Goal: Information Seeking & Learning: Understand process/instructions

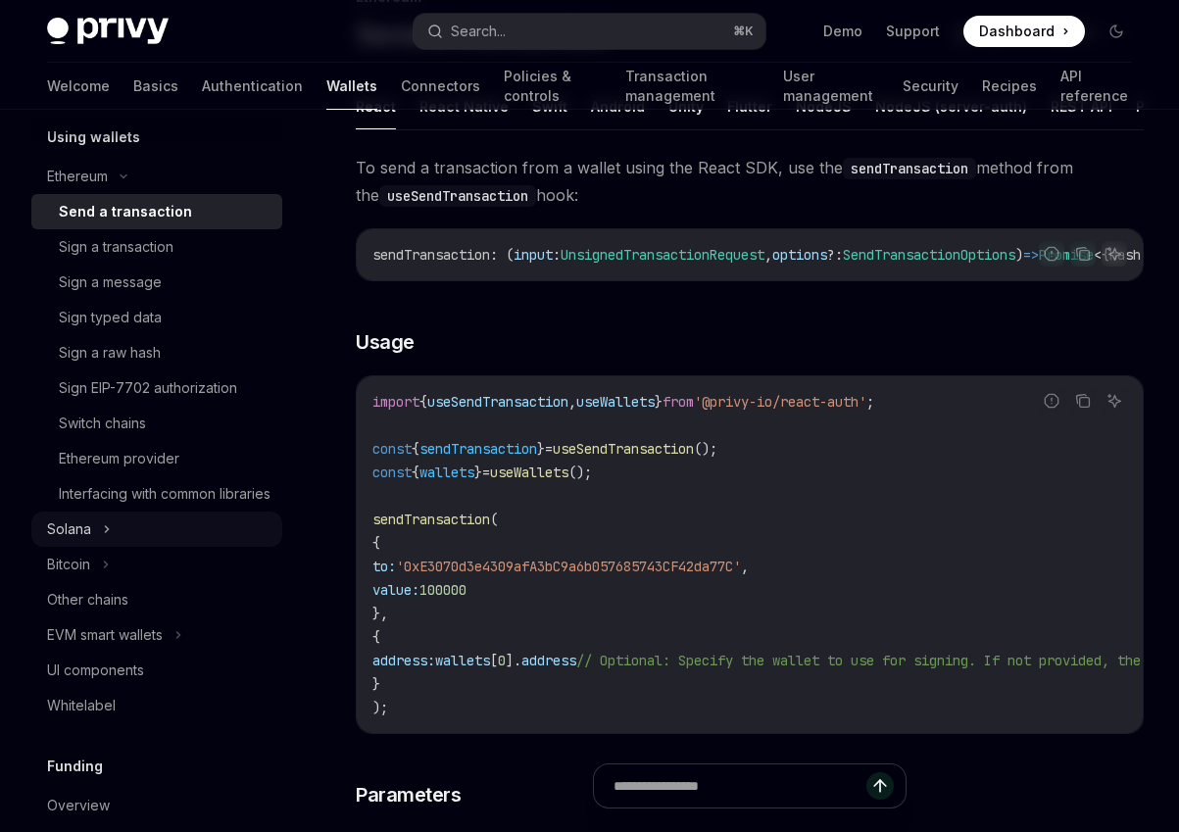
scroll to position [513, 0]
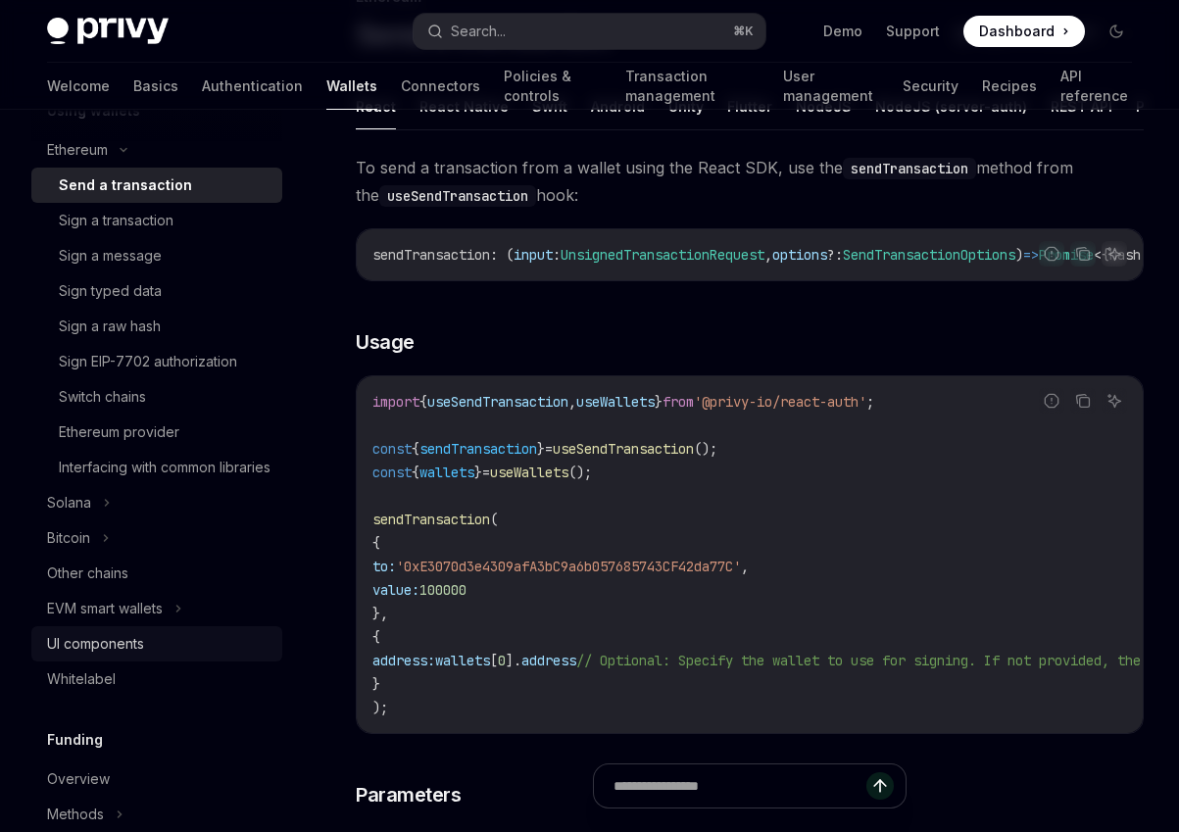
click at [151, 656] on div "UI components" at bounding box center [158, 644] width 223 height 24
type textarea "*"
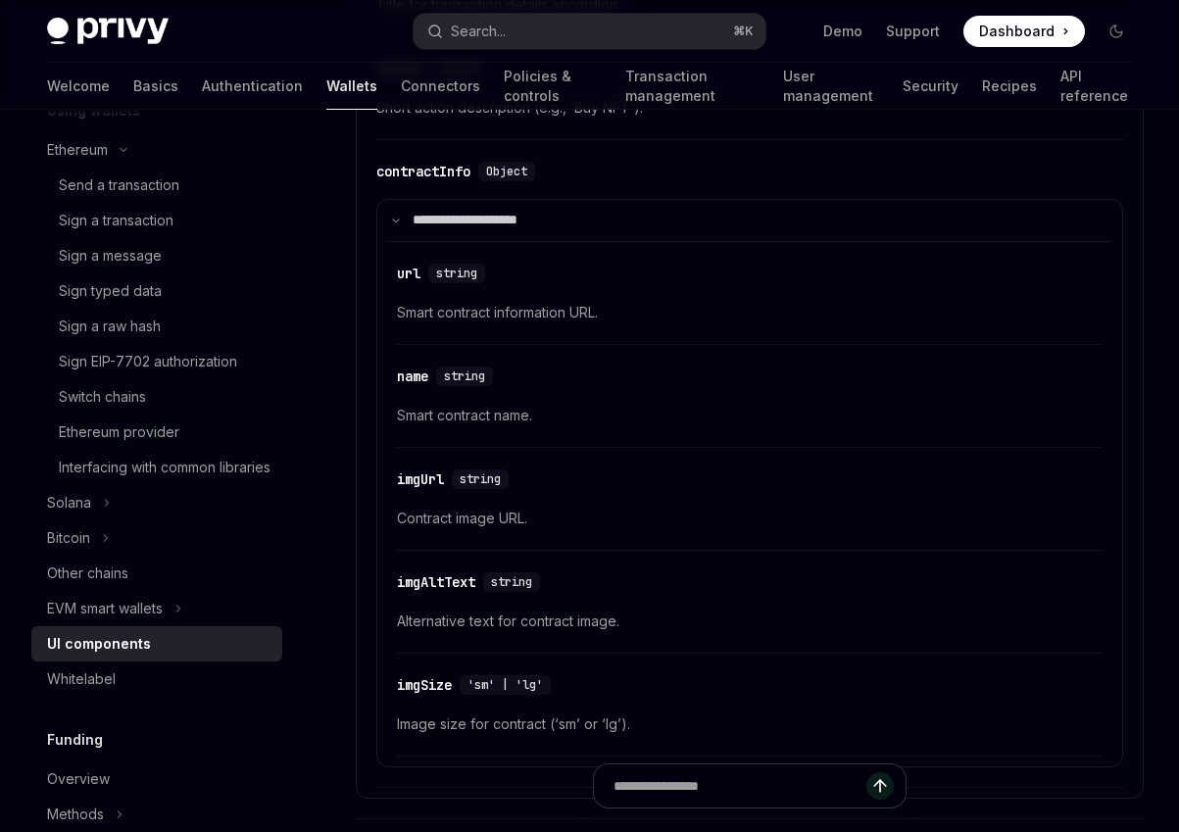
scroll to position [3683, 0]
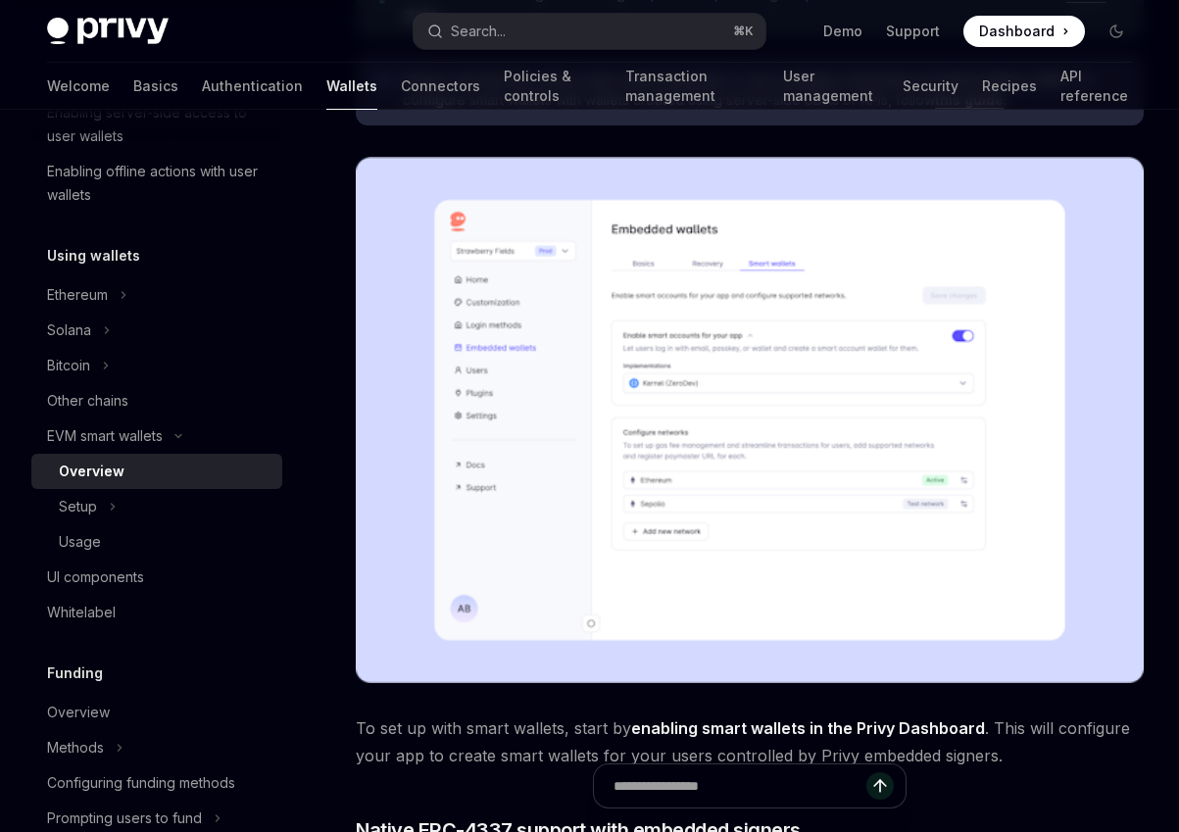
scroll to position [371, 0]
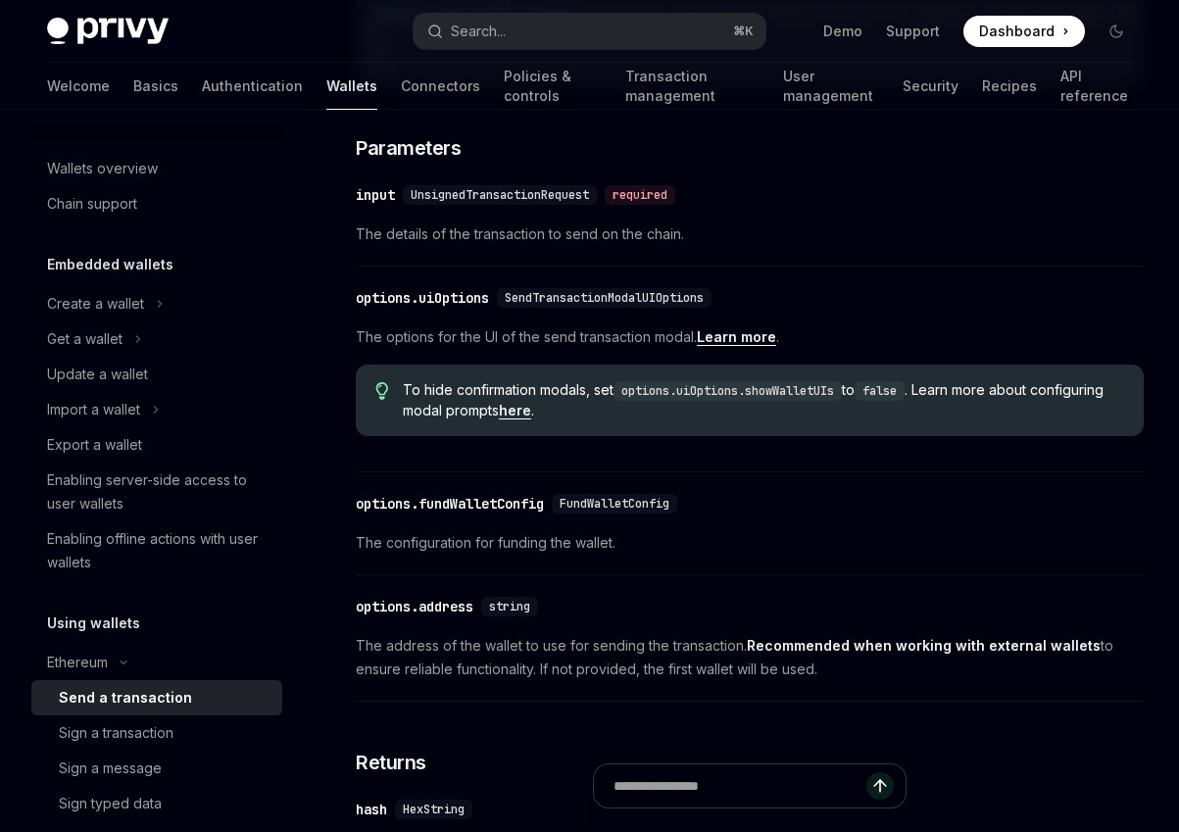
scroll to position [817, 0]
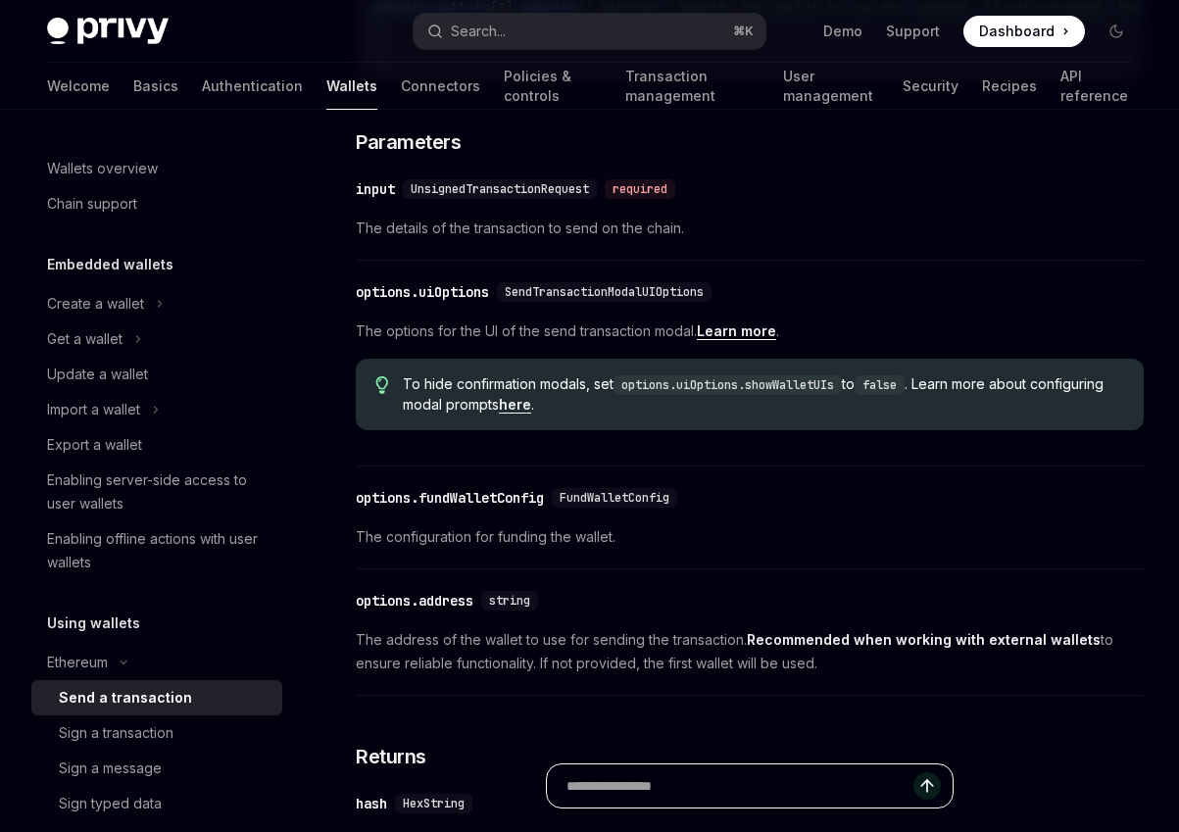
click at [680, 797] on input "Ask a question..." at bounding box center [740, 786] width 347 height 43
type input "**********"
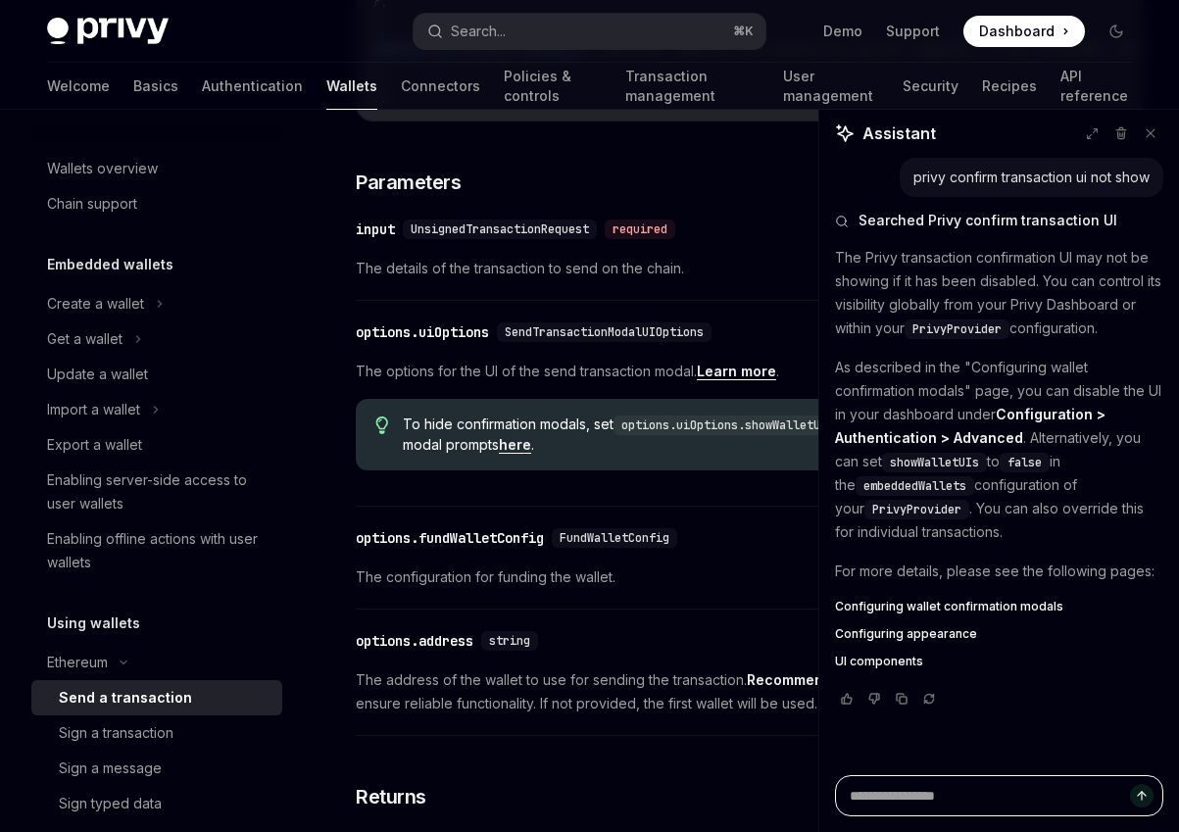
scroll to position [771, 0]
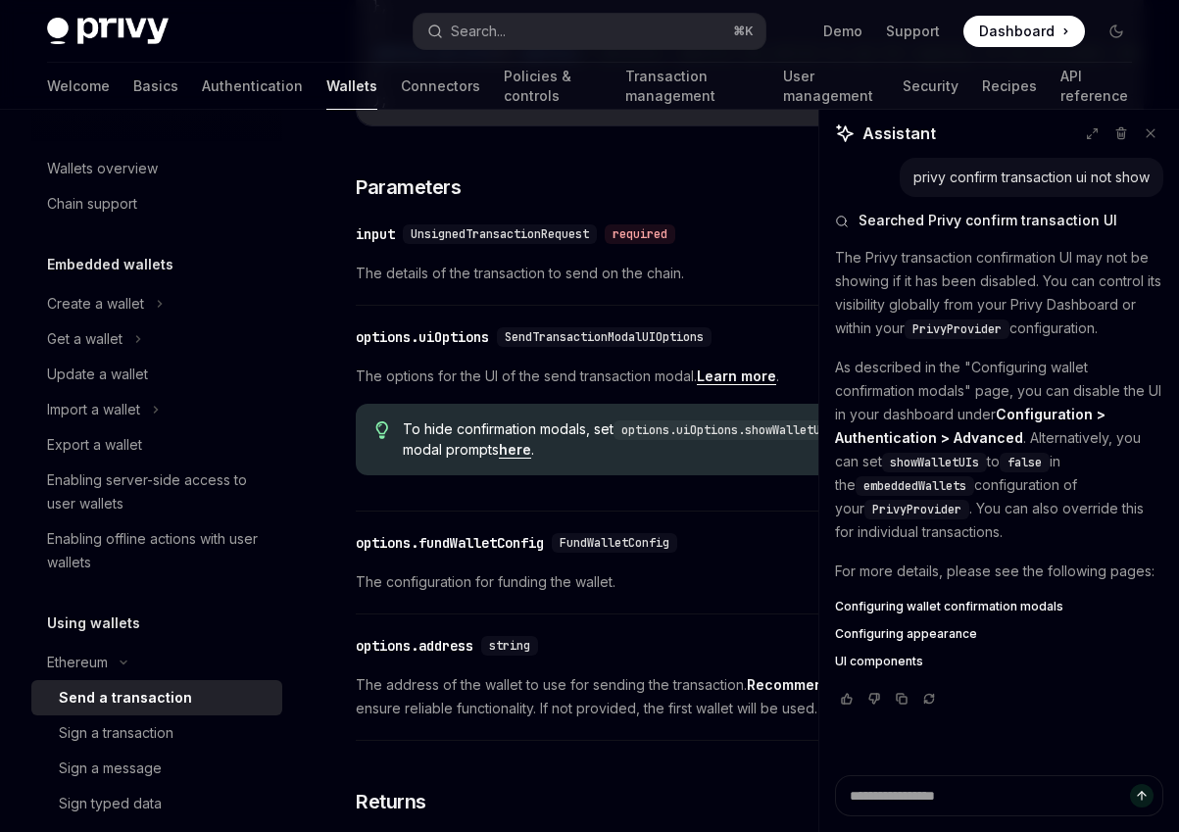
click at [531, 459] on link "here" at bounding box center [515, 450] width 32 height 18
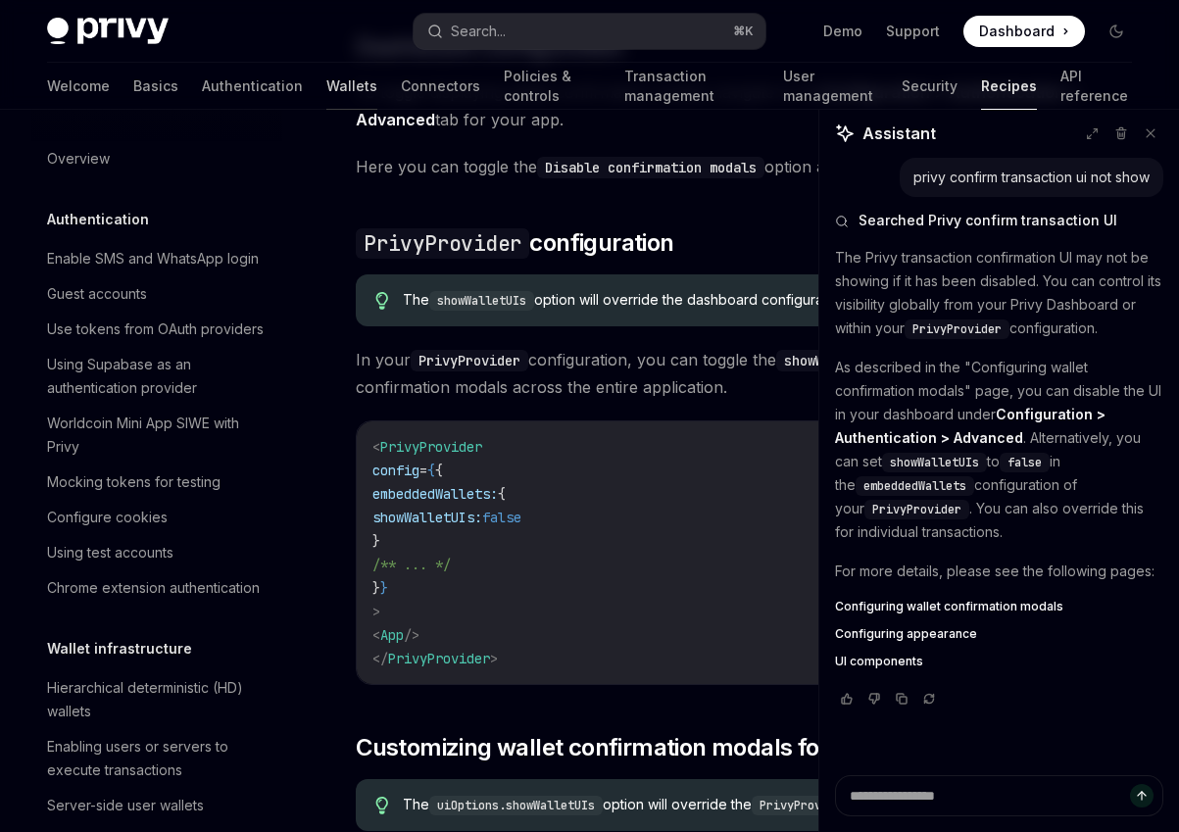
click at [326, 83] on link "Wallets" at bounding box center [351, 86] width 51 height 47
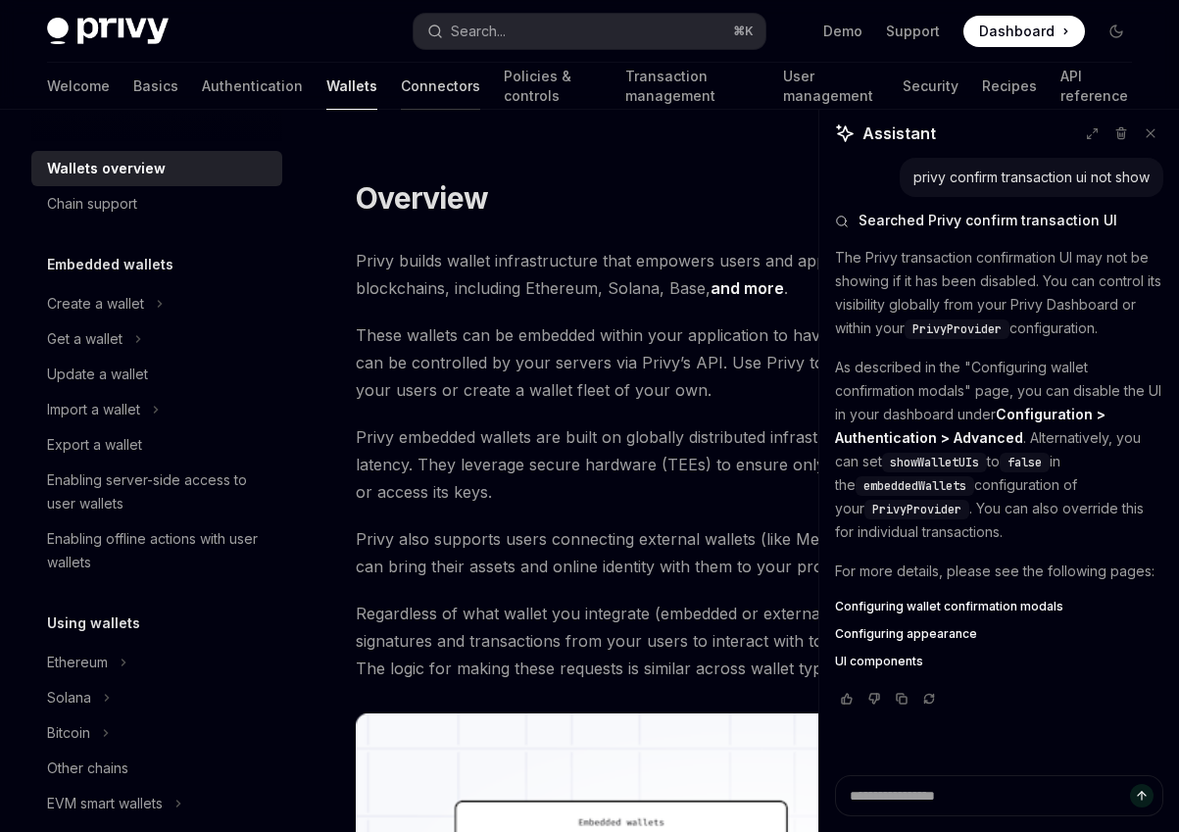
click at [401, 81] on link "Connectors" at bounding box center [440, 86] width 79 height 47
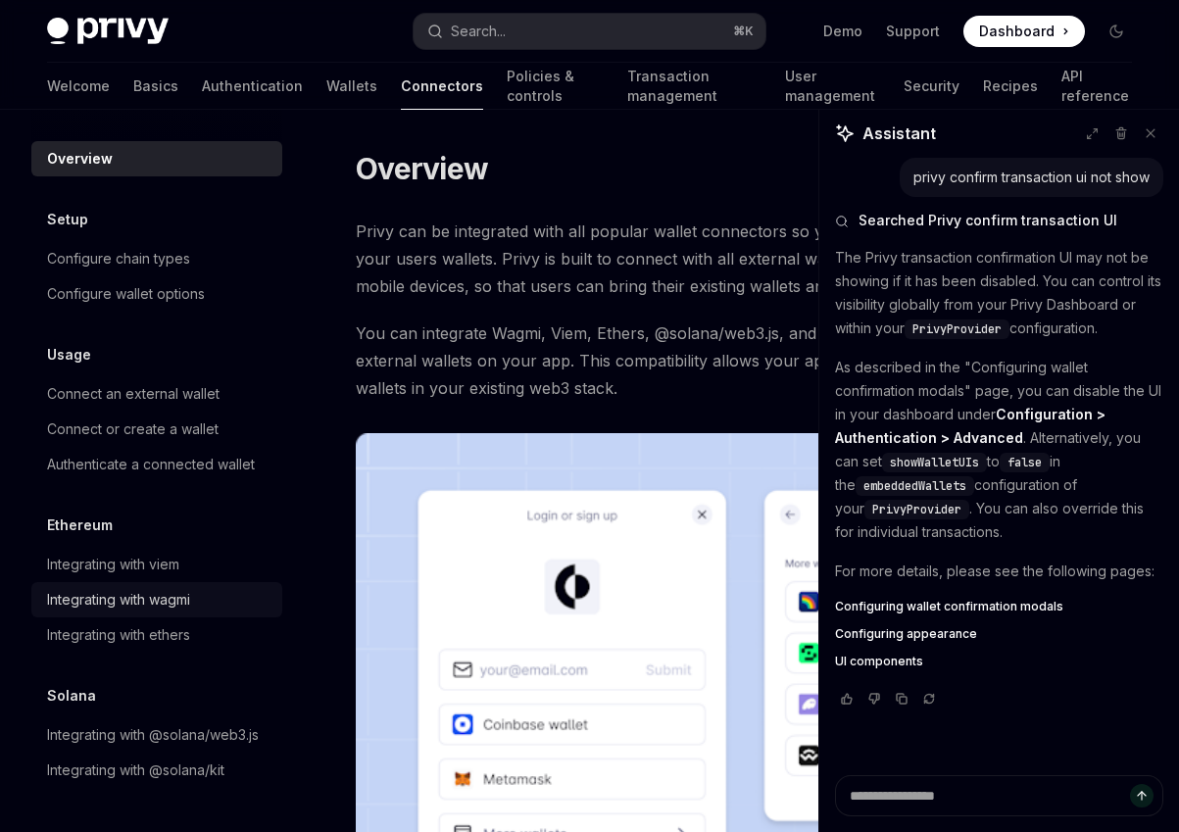
click at [176, 605] on div "Integrating with wagmi" at bounding box center [118, 600] width 143 height 24
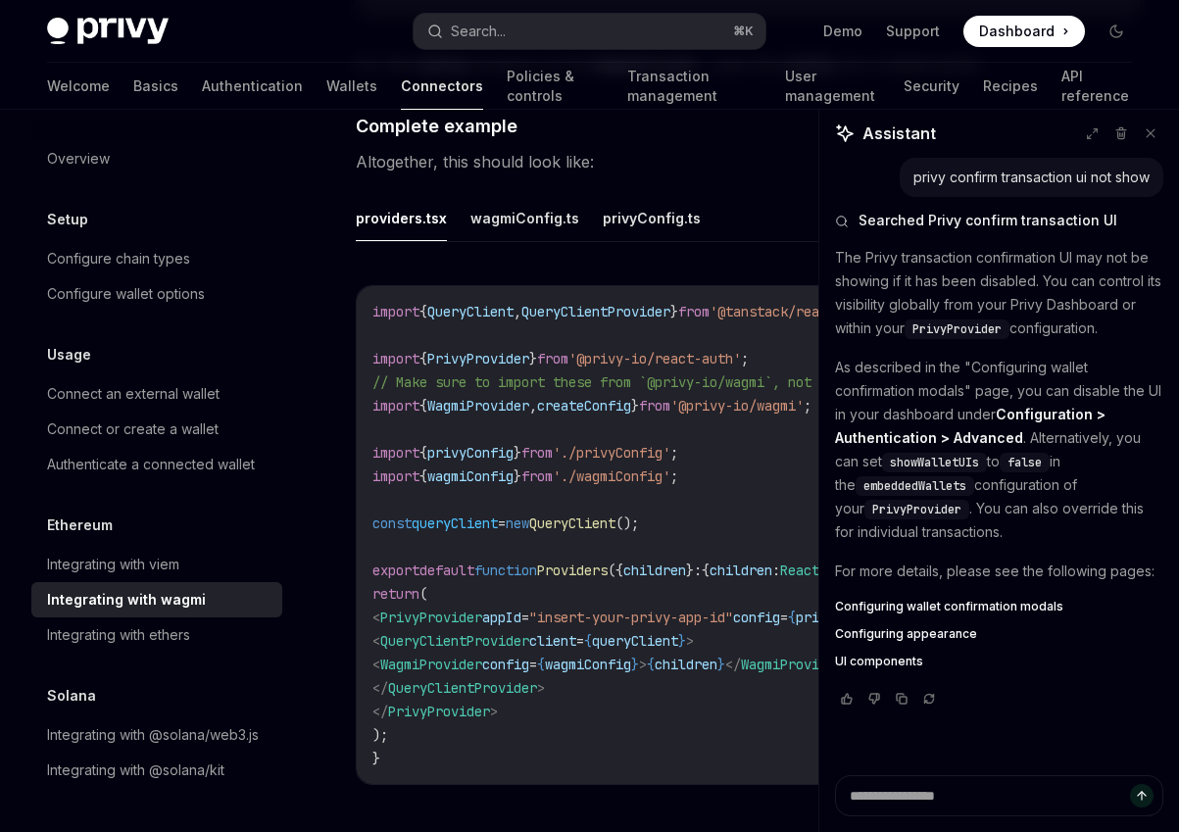
scroll to position [3409, 0]
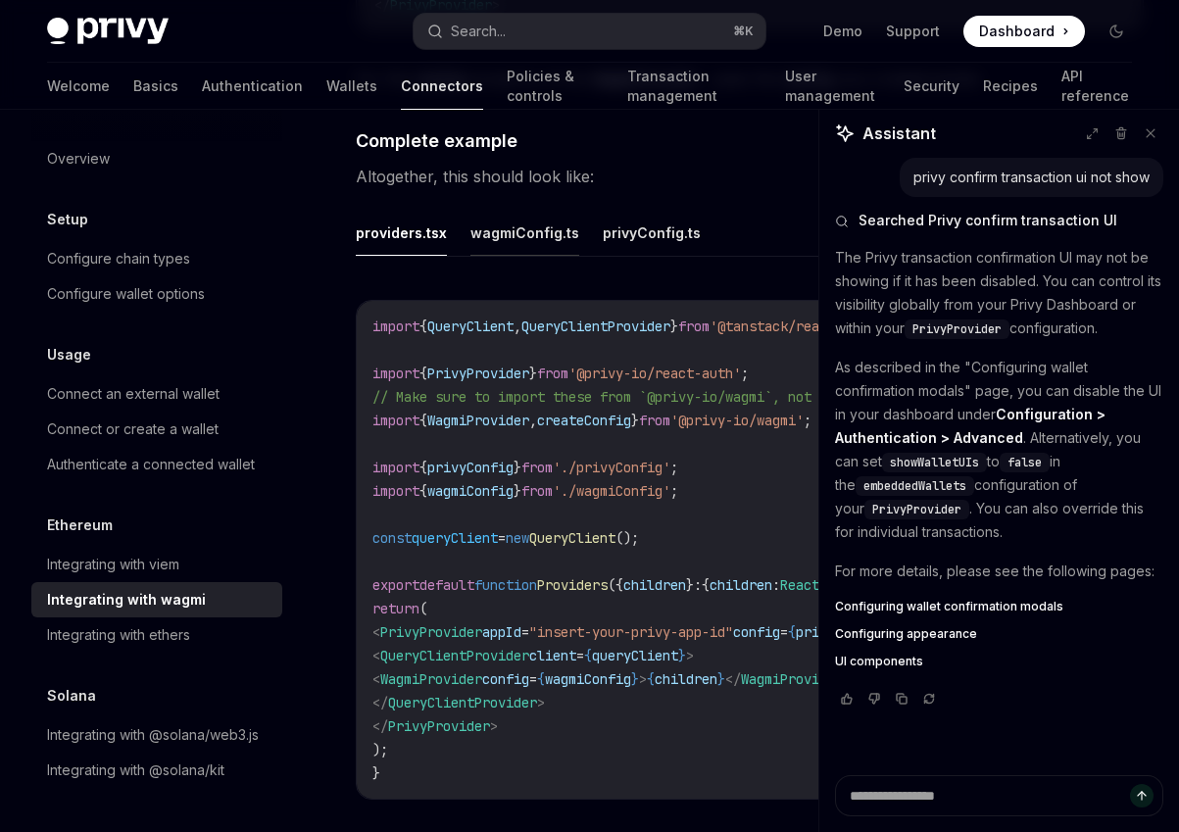
click at [535, 256] on button "wagmiConfig.ts" at bounding box center [525, 233] width 109 height 46
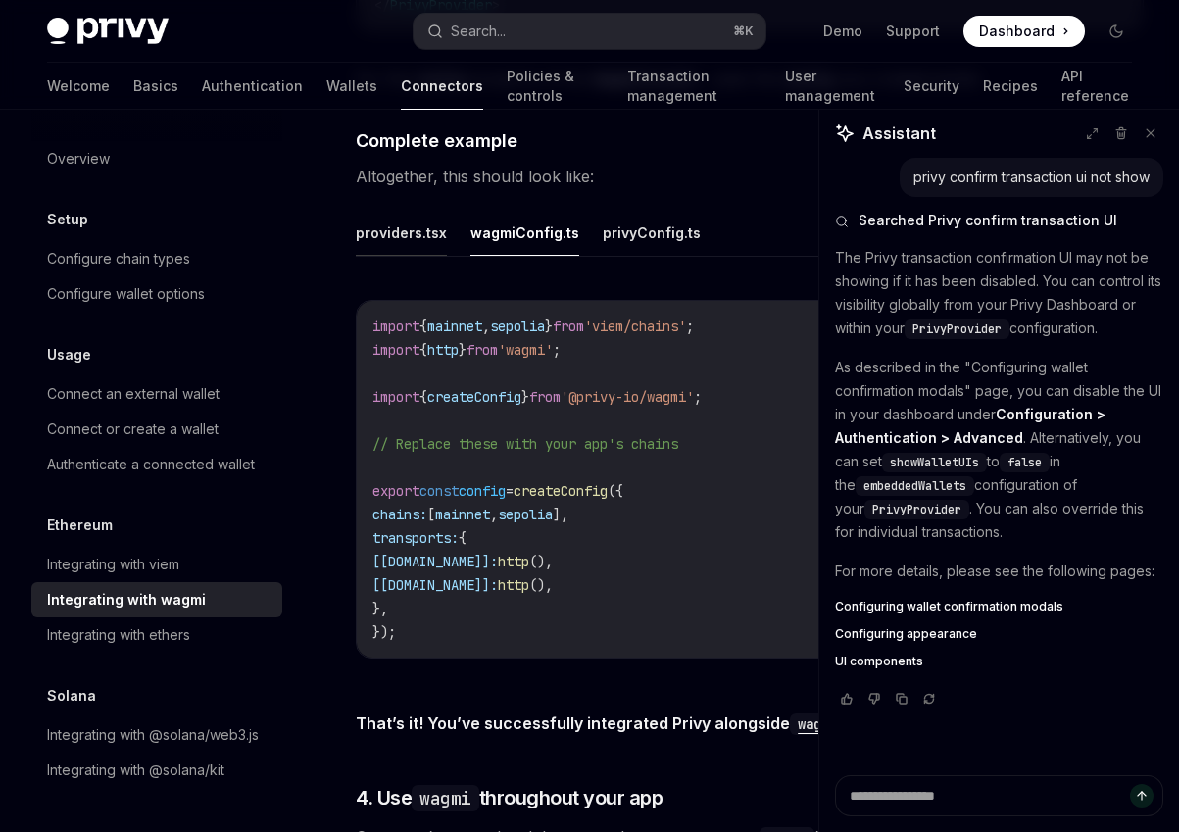
click at [394, 256] on button "providers.tsx" at bounding box center [401, 233] width 91 height 46
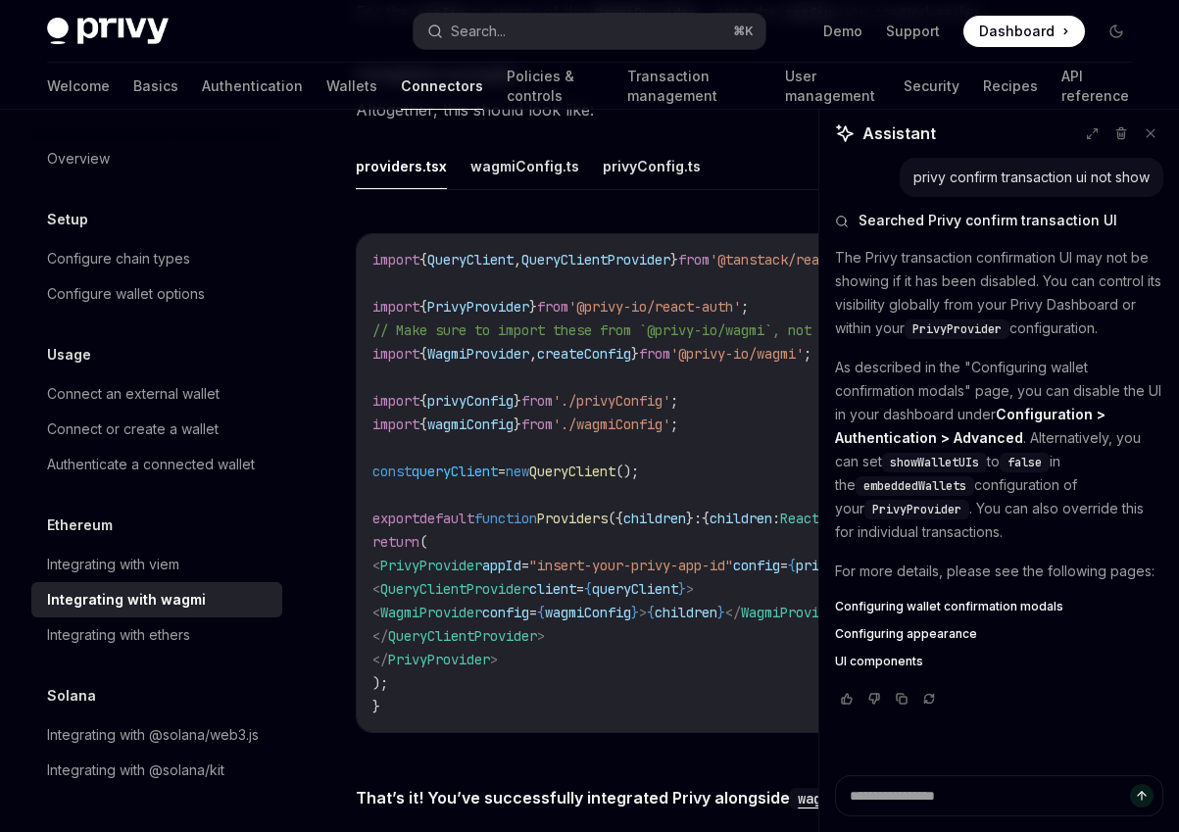
scroll to position [3479, 0]
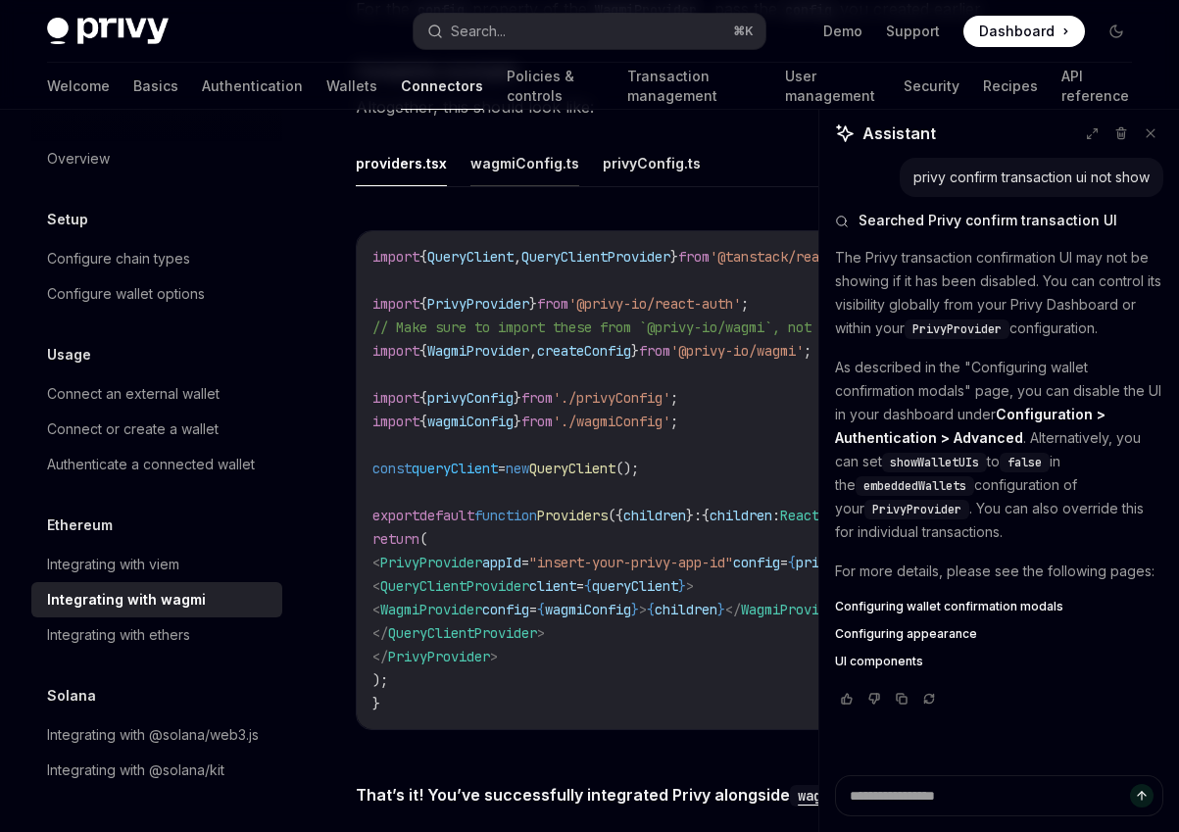
click at [523, 186] on button "wagmiConfig.ts" at bounding box center [525, 163] width 109 height 46
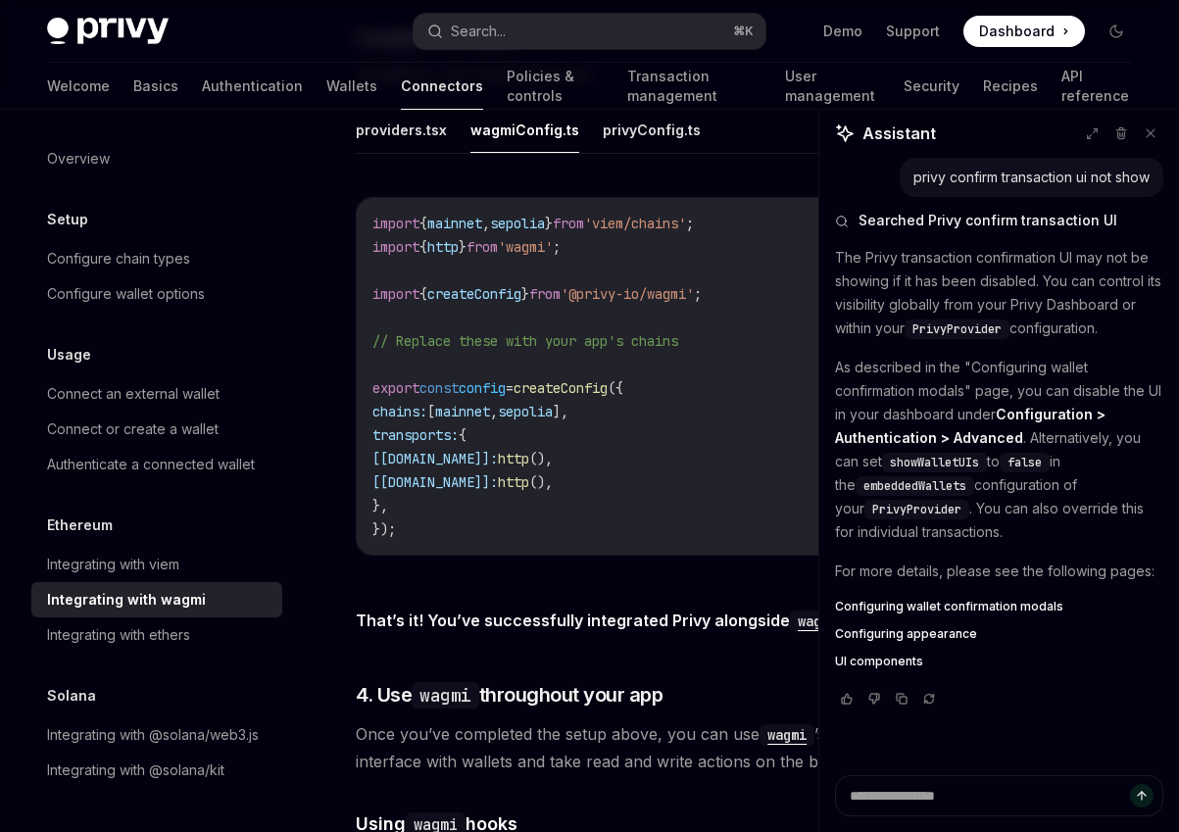
scroll to position [3523, 0]
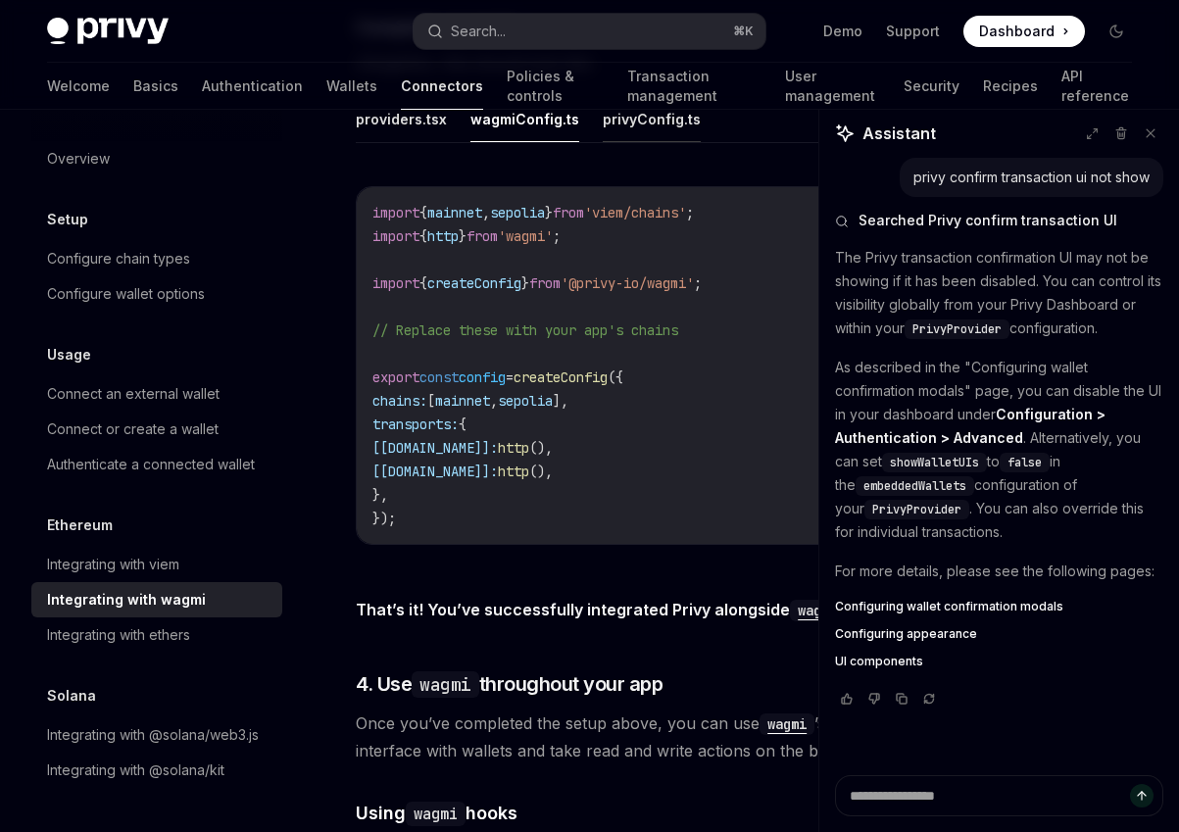
click at [642, 142] on button "privyConfig.ts" at bounding box center [652, 119] width 98 height 46
type textarea "*"
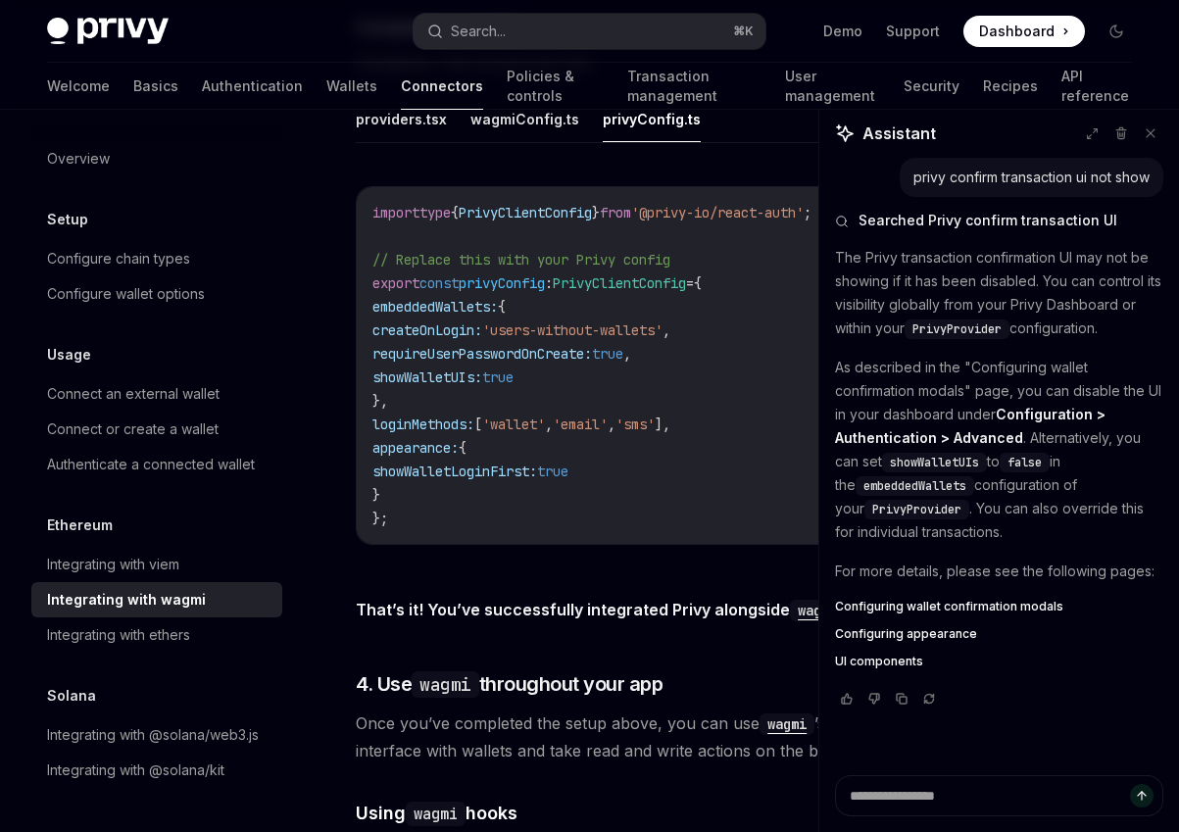
click at [589, 363] on span "requireUserPasswordOnCreate:" at bounding box center [482, 354] width 220 height 18
click at [553, 433] on span "," at bounding box center [549, 425] width 8 height 18
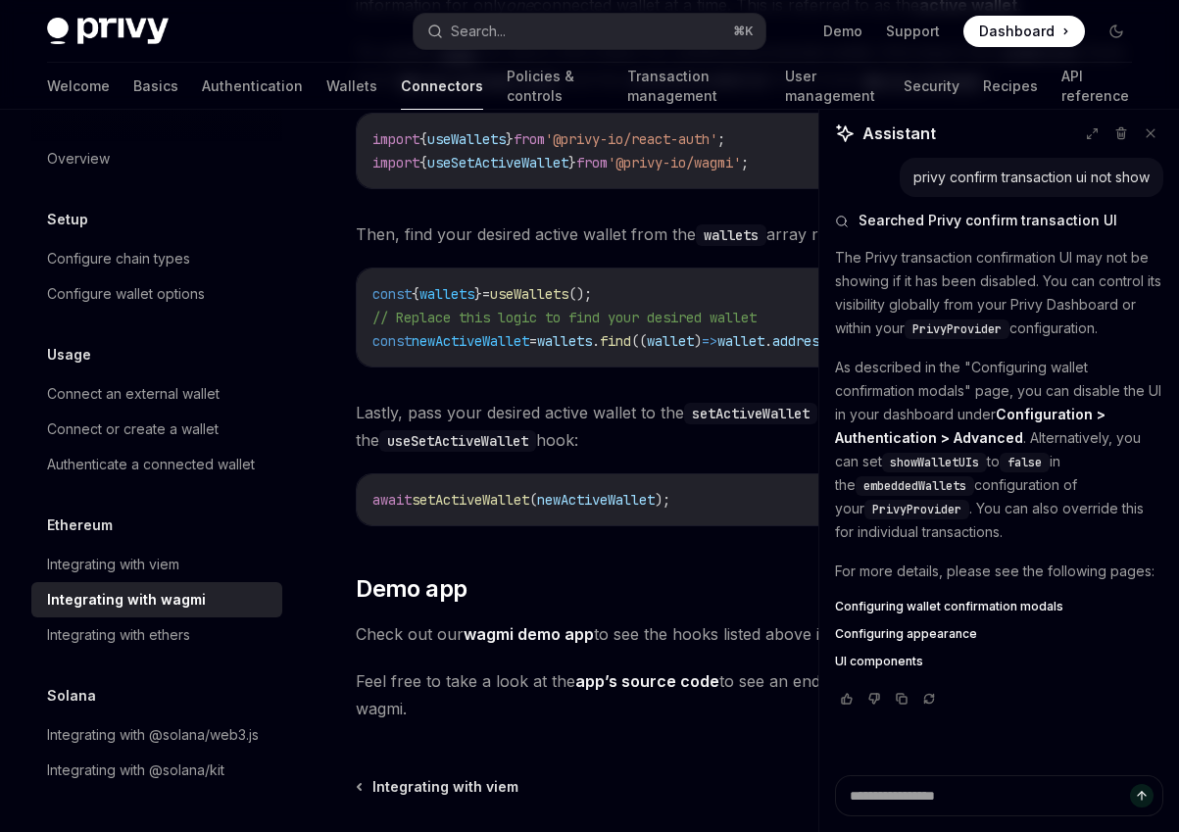
scroll to position [5404, 0]
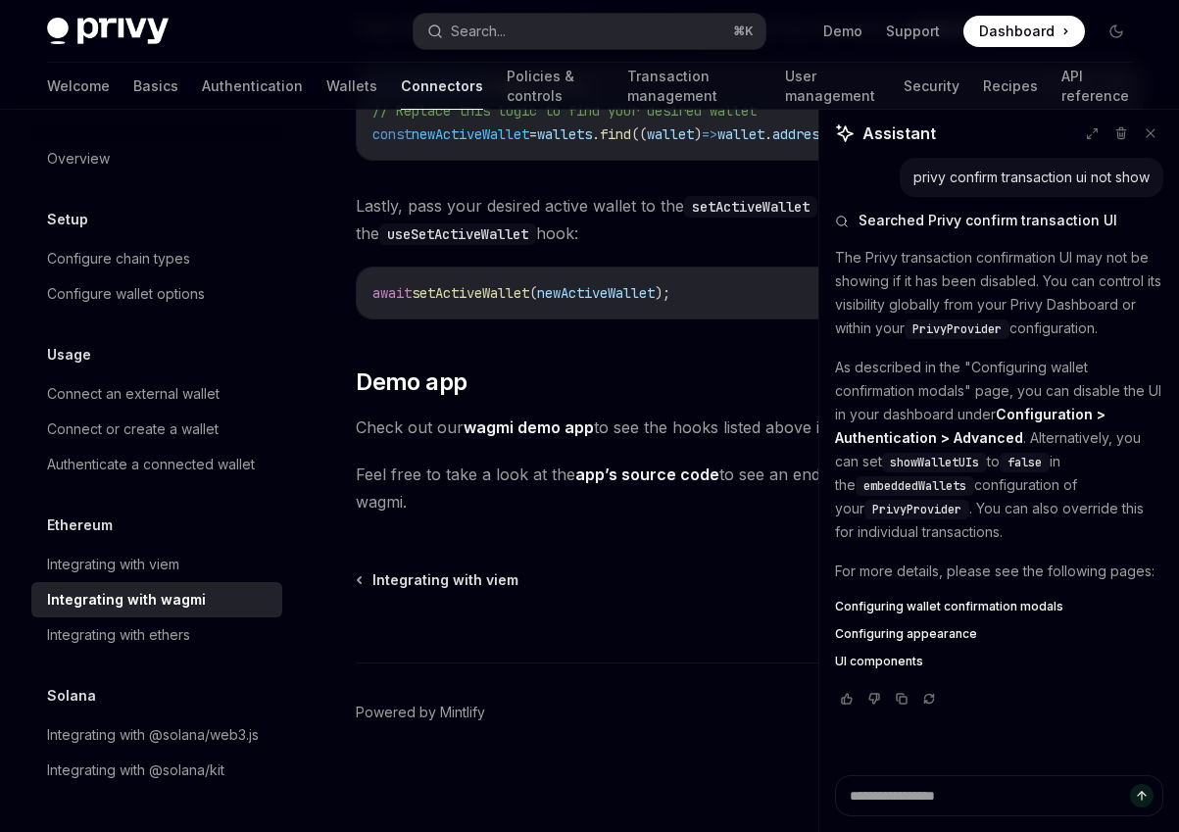
click at [561, 429] on link "wagmi demo app" at bounding box center [529, 428] width 130 height 21
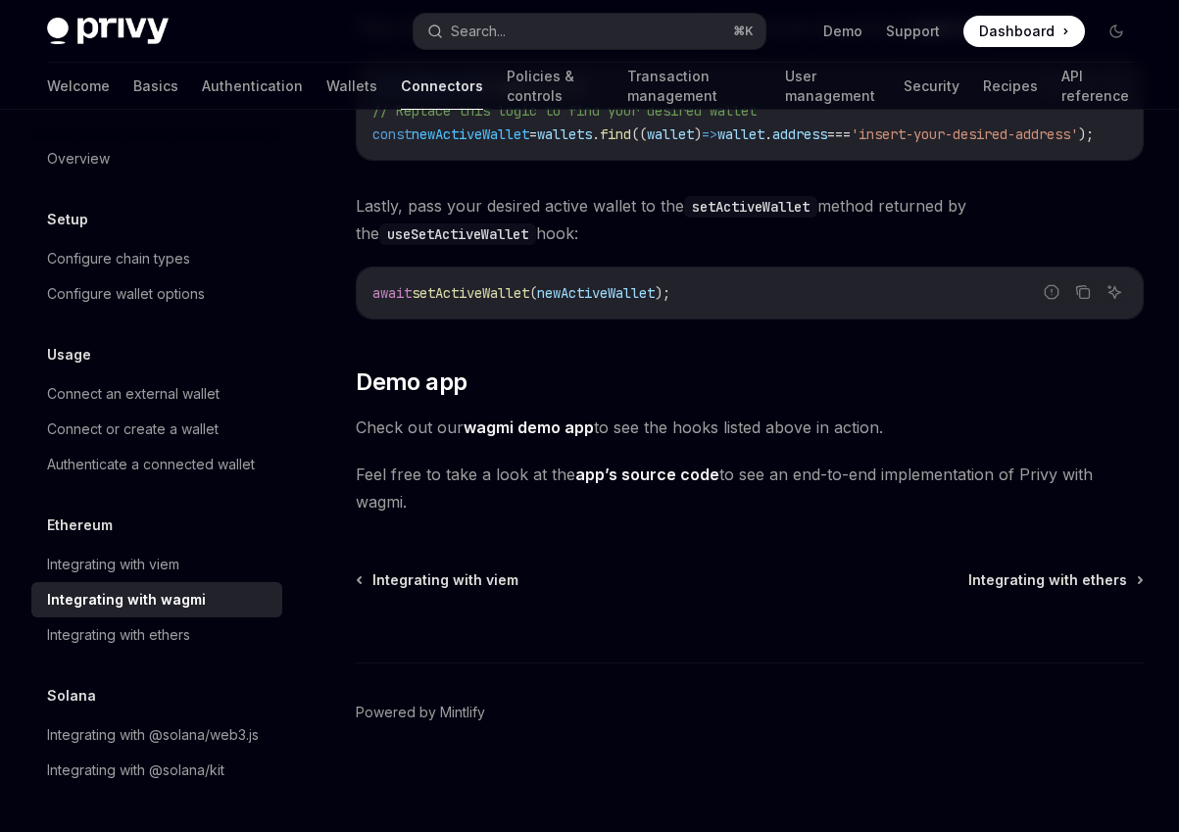
scroll to position [5538, 0]
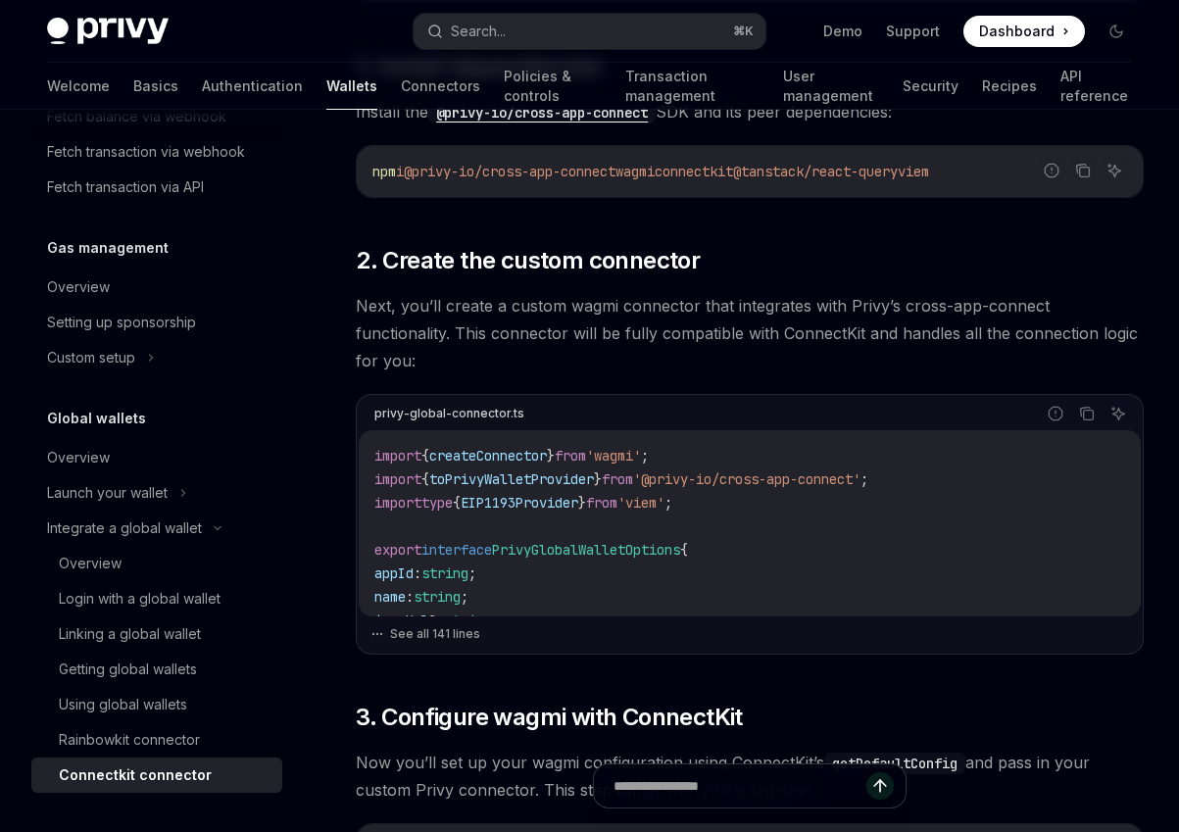
scroll to position [476, 0]
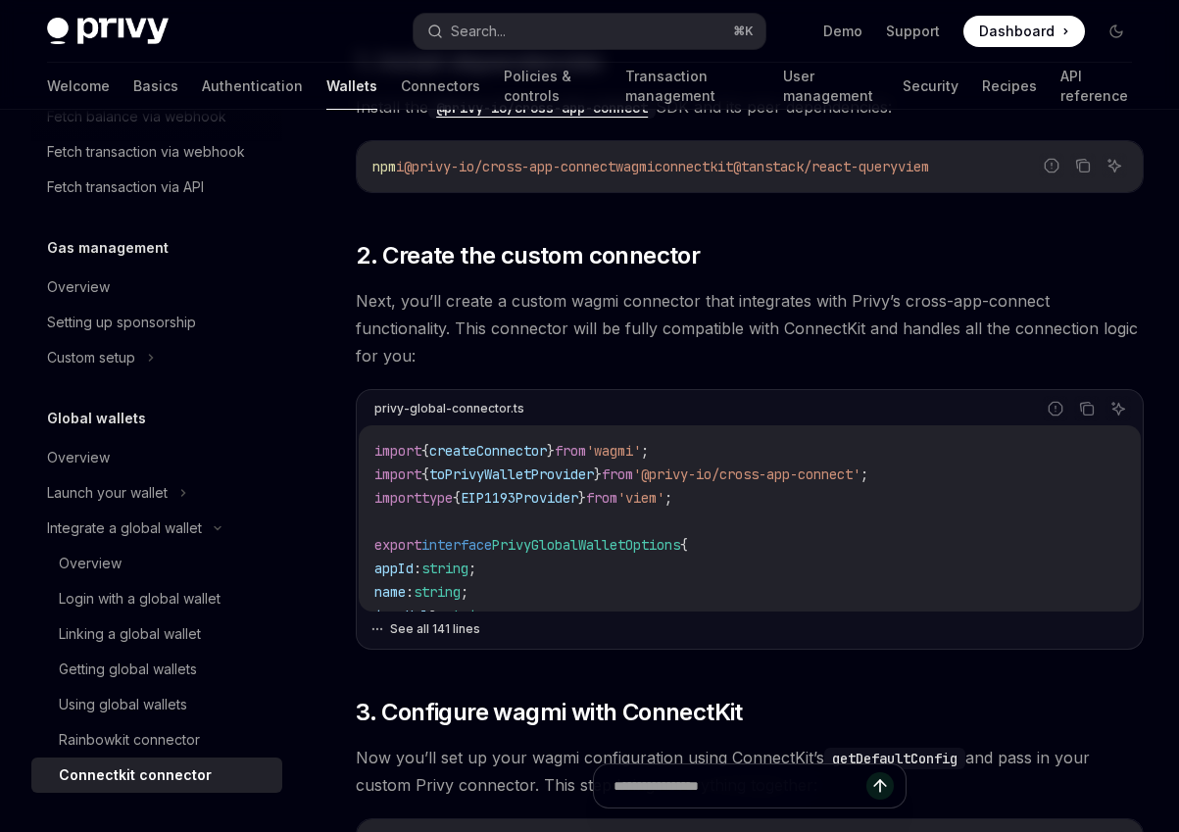
click at [430, 616] on button "See all 141 lines" at bounding box center [750, 629] width 759 height 27
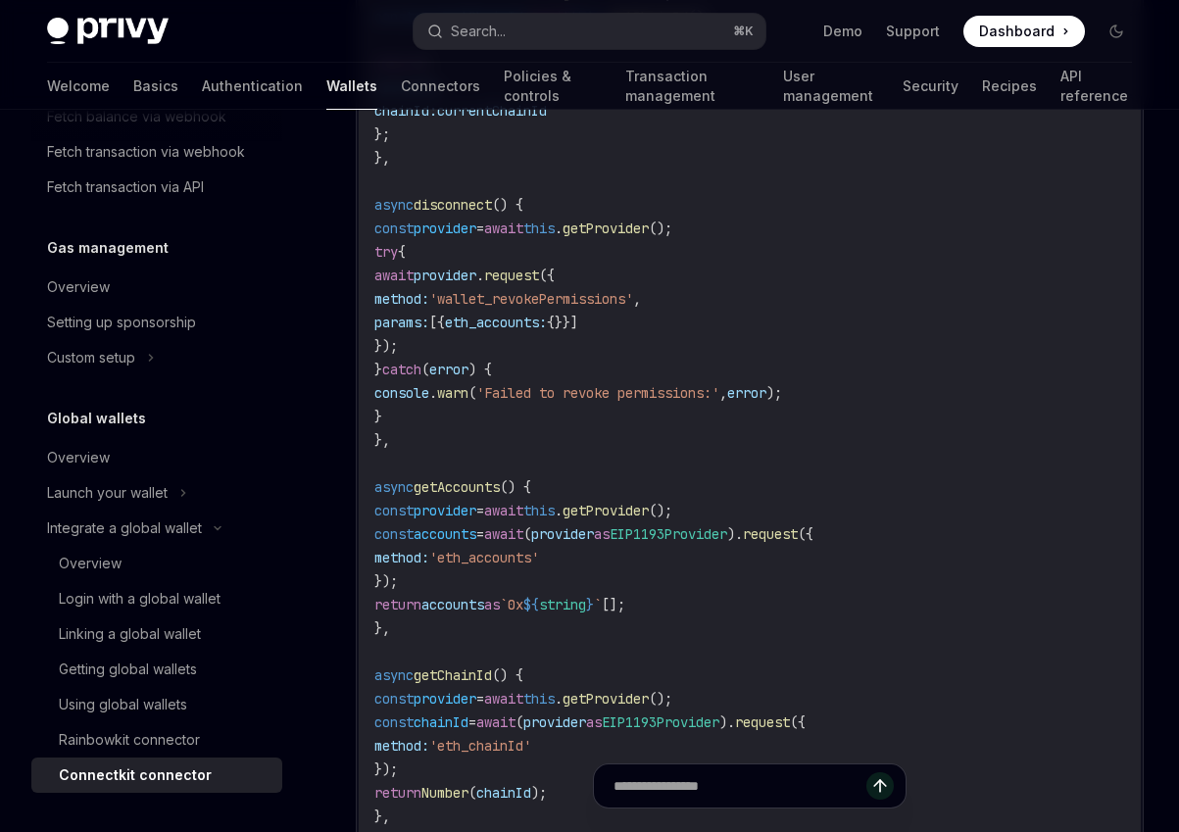
scroll to position [1972, 0]
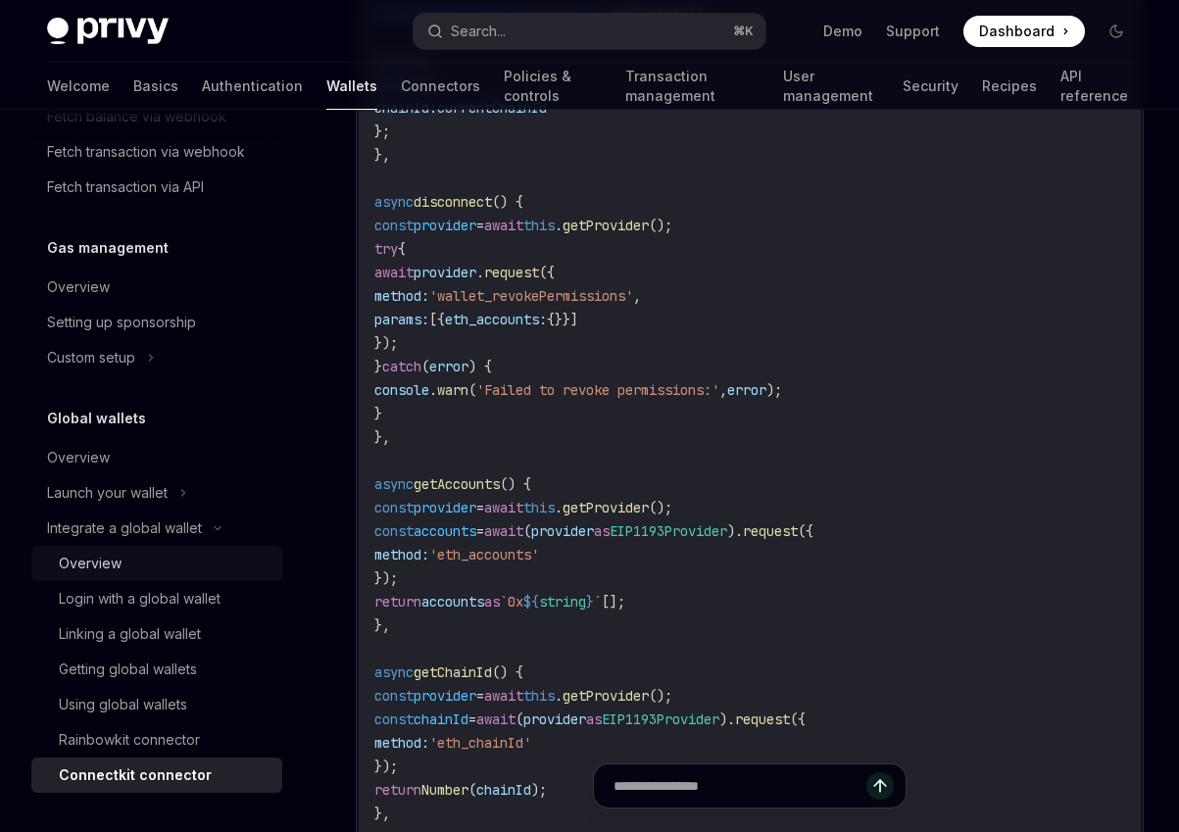
click at [178, 574] on div "Overview" at bounding box center [165, 564] width 212 height 24
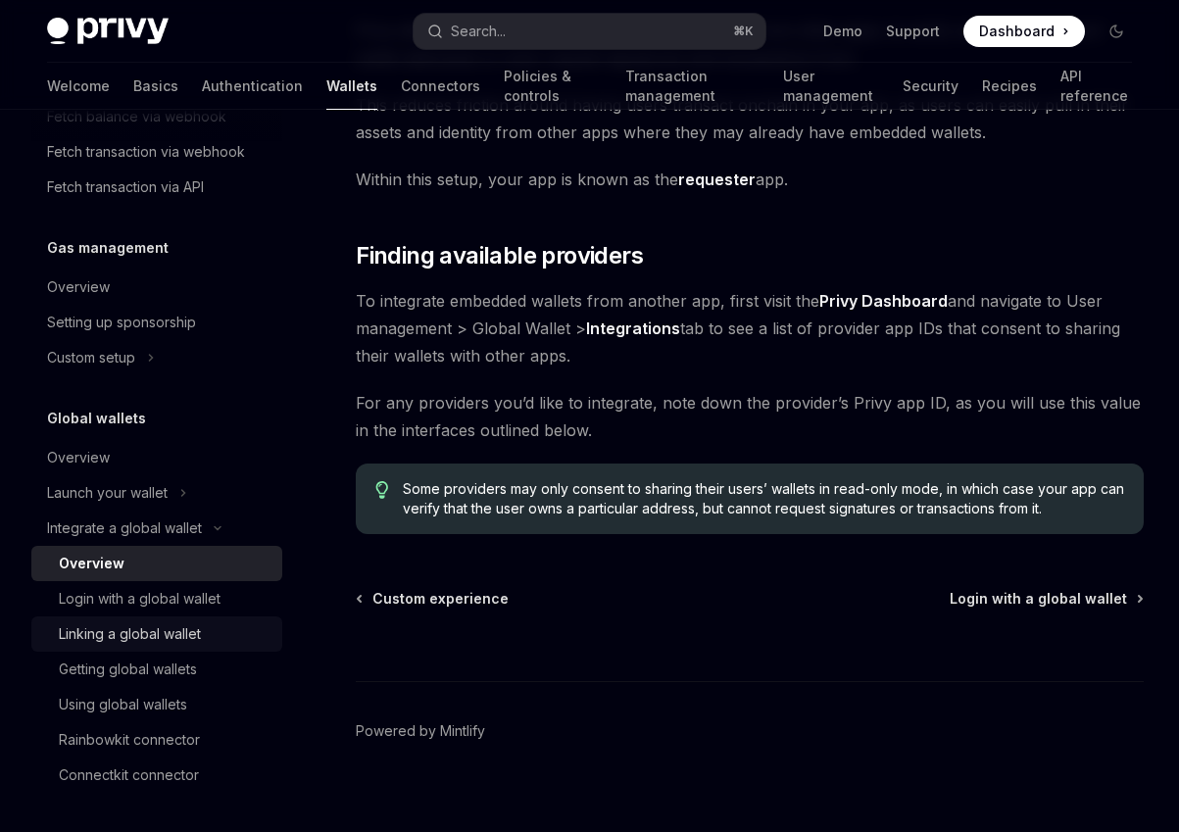
scroll to position [249, 0]
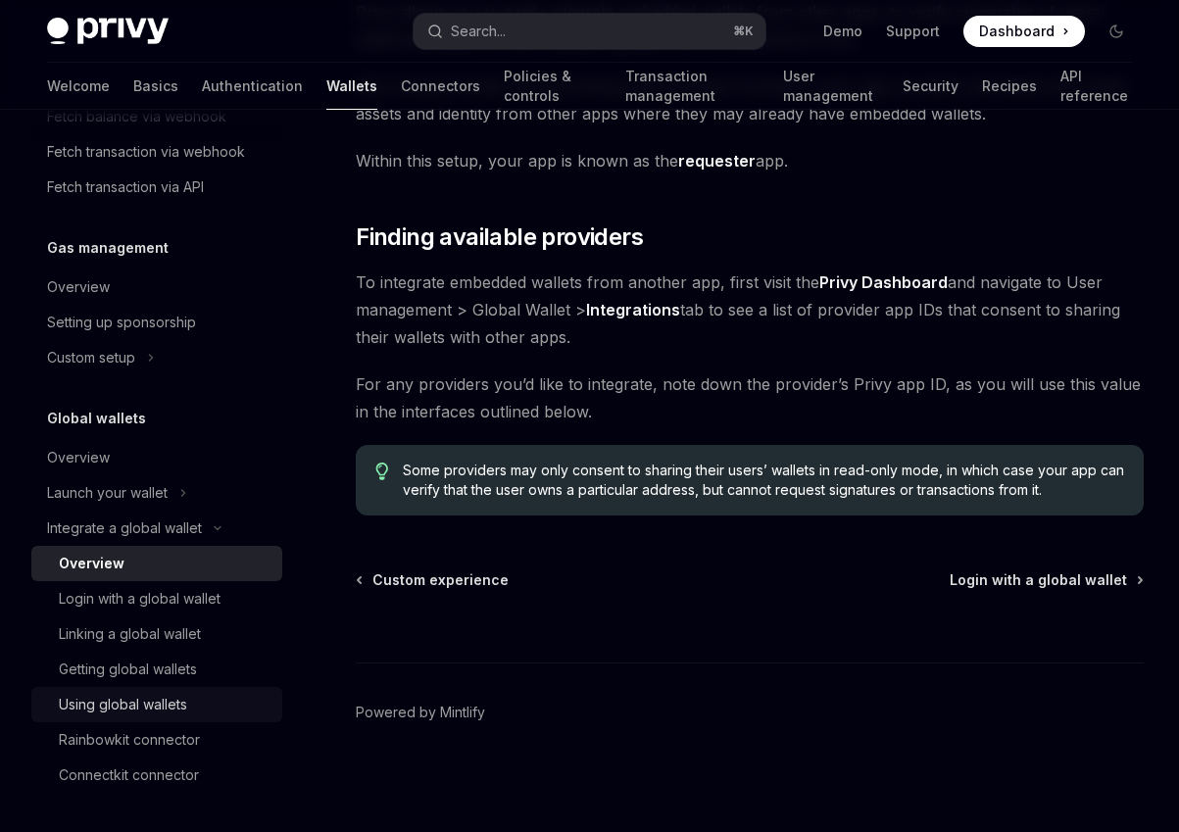
click at [183, 694] on div "Using global wallets" at bounding box center [123, 705] width 128 height 24
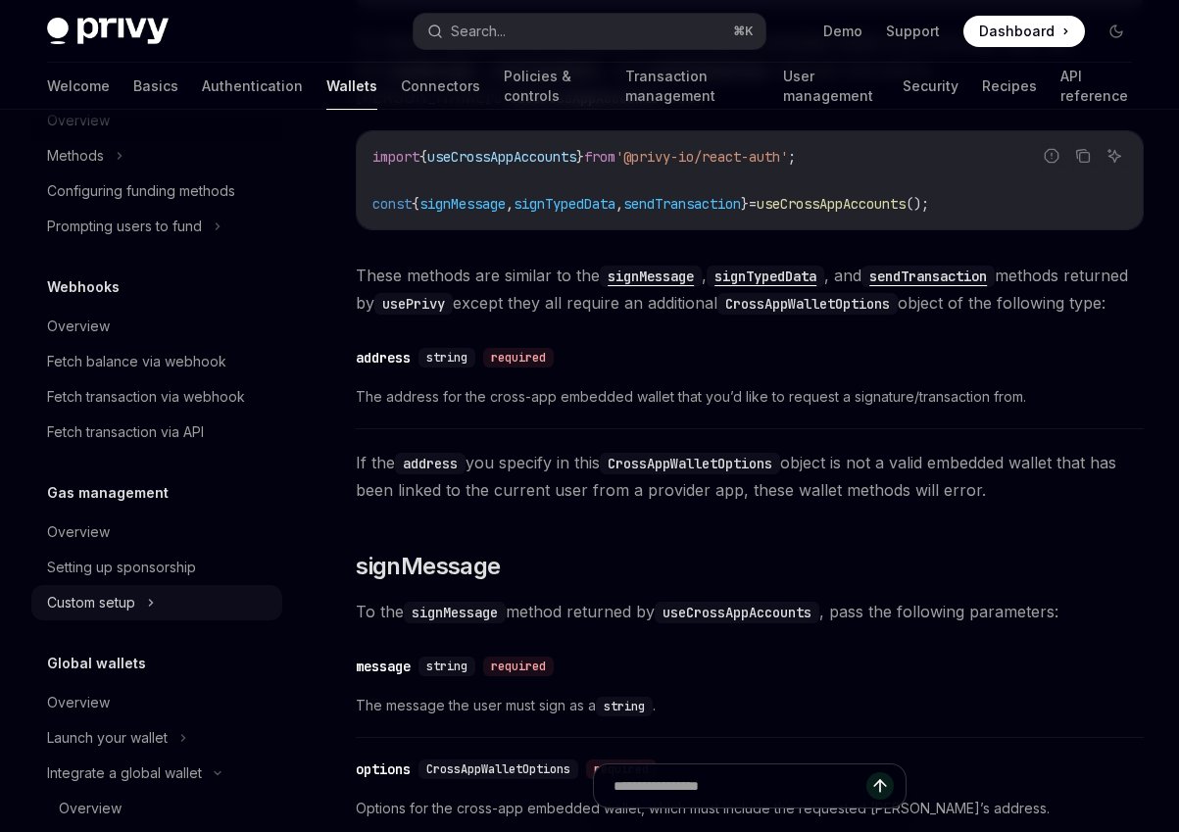
scroll to position [902, 0]
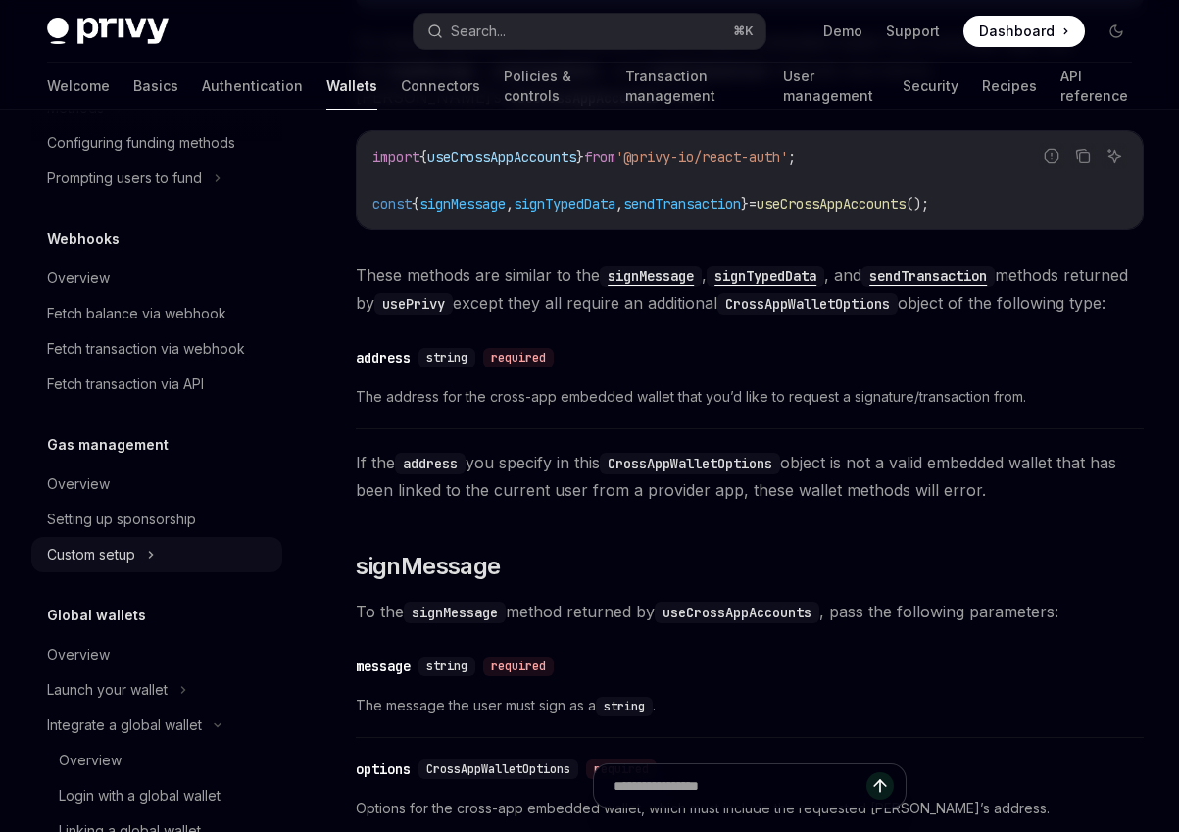
click at [140, 547] on button "Custom setup" at bounding box center [156, 554] width 251 height 35
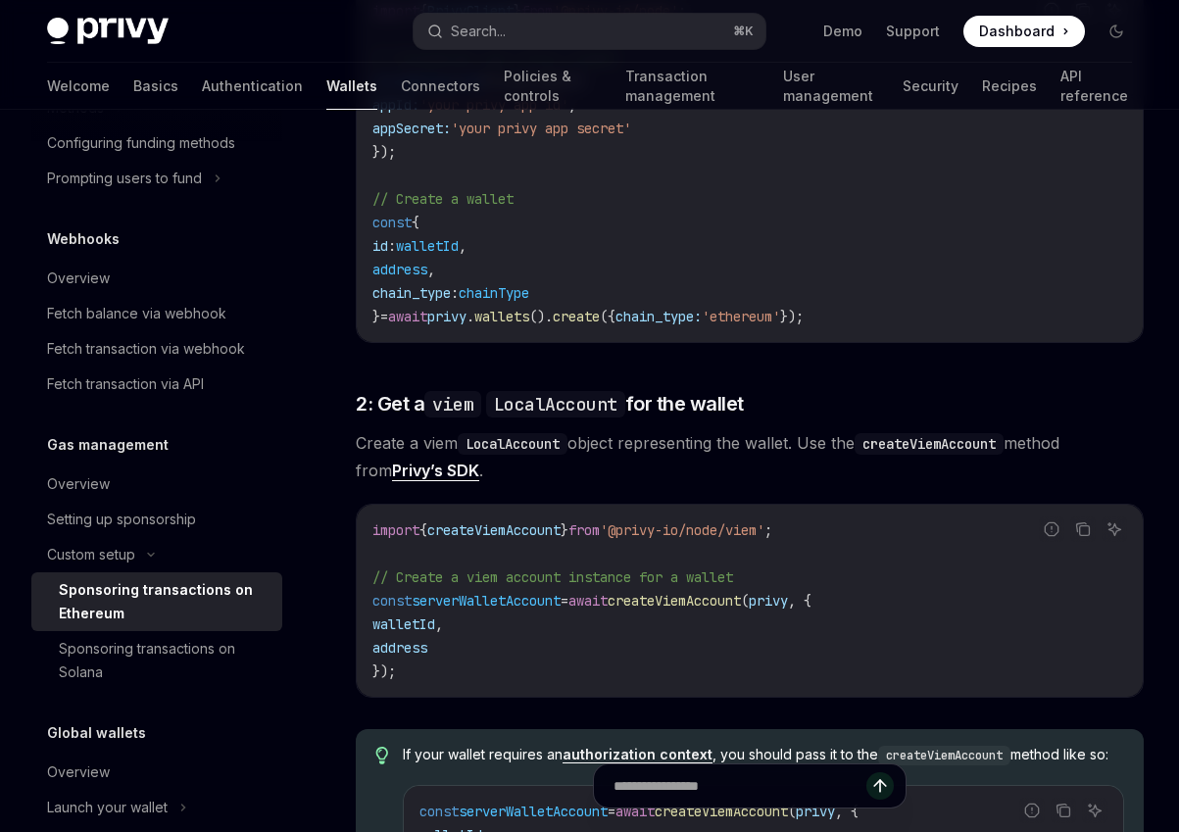
scroll to position [1060, 0]
click at [135, 308] on div "Fetch balance via webhook" at bounding box center [136, 314] width 179 height 24
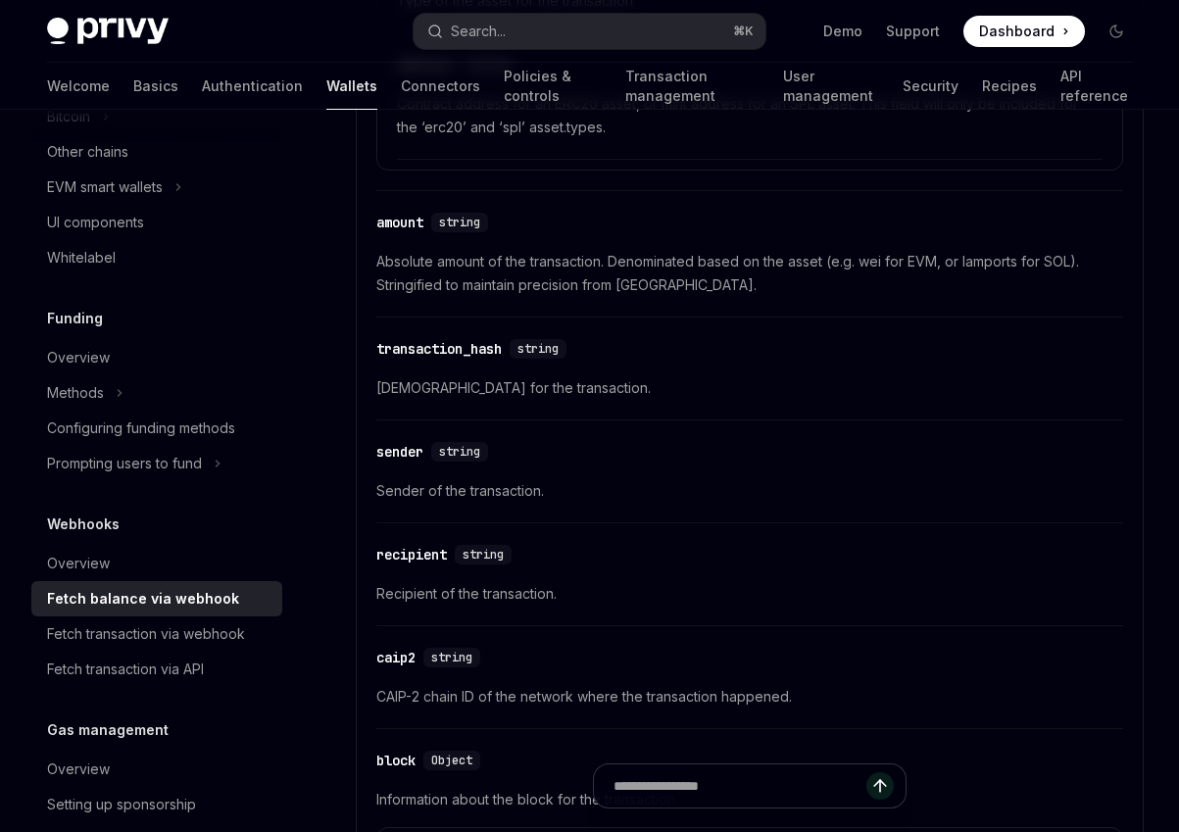
scroll to position [615, 0]
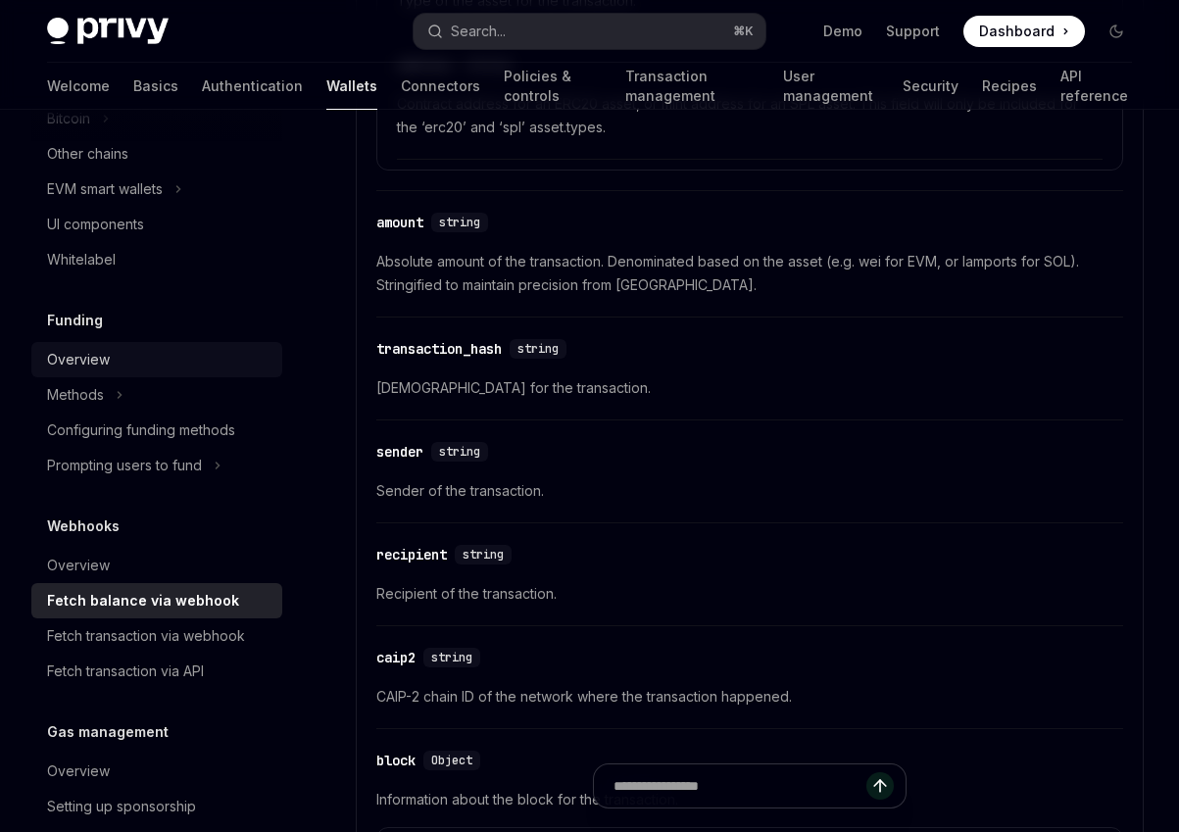
click at [124, 349] on div "Overview" at bounding box center [158, 360] width 223 height 24
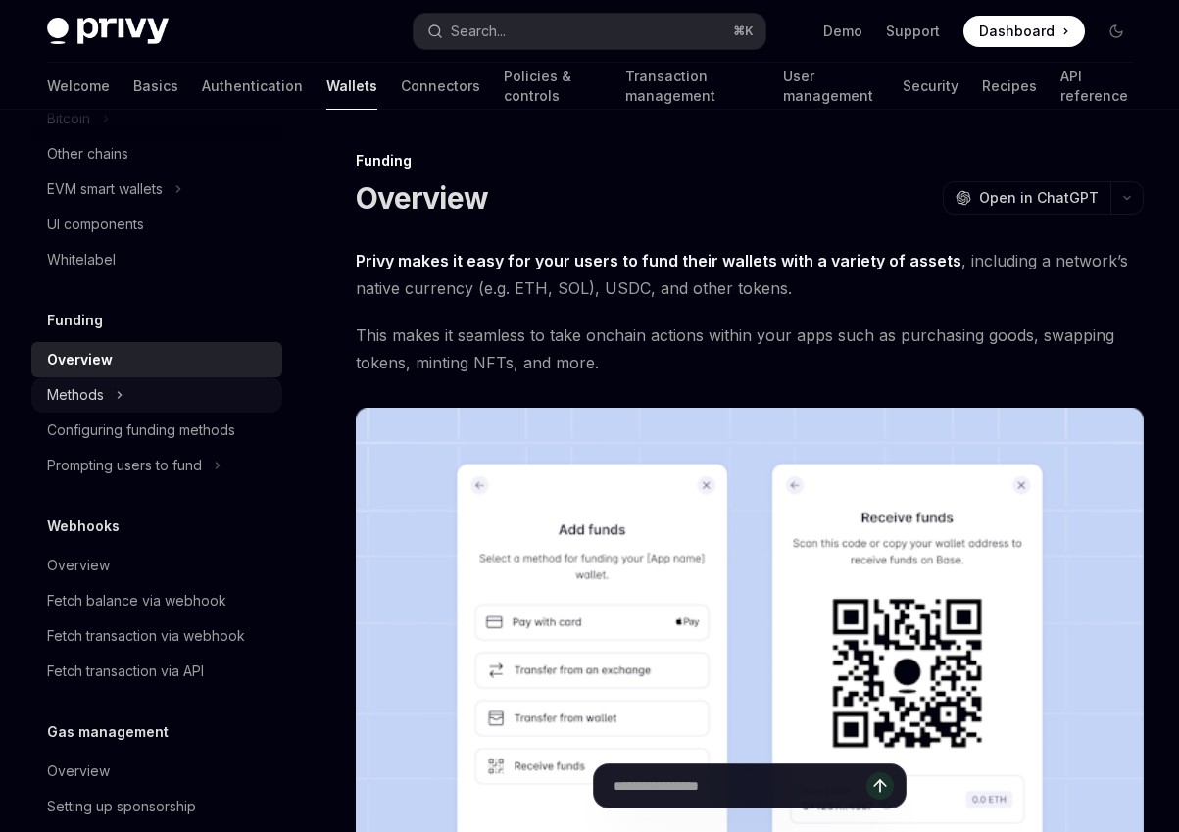
click at [144, 396] on button "Methods" at bounding box center [156, 394] width 251 height 35
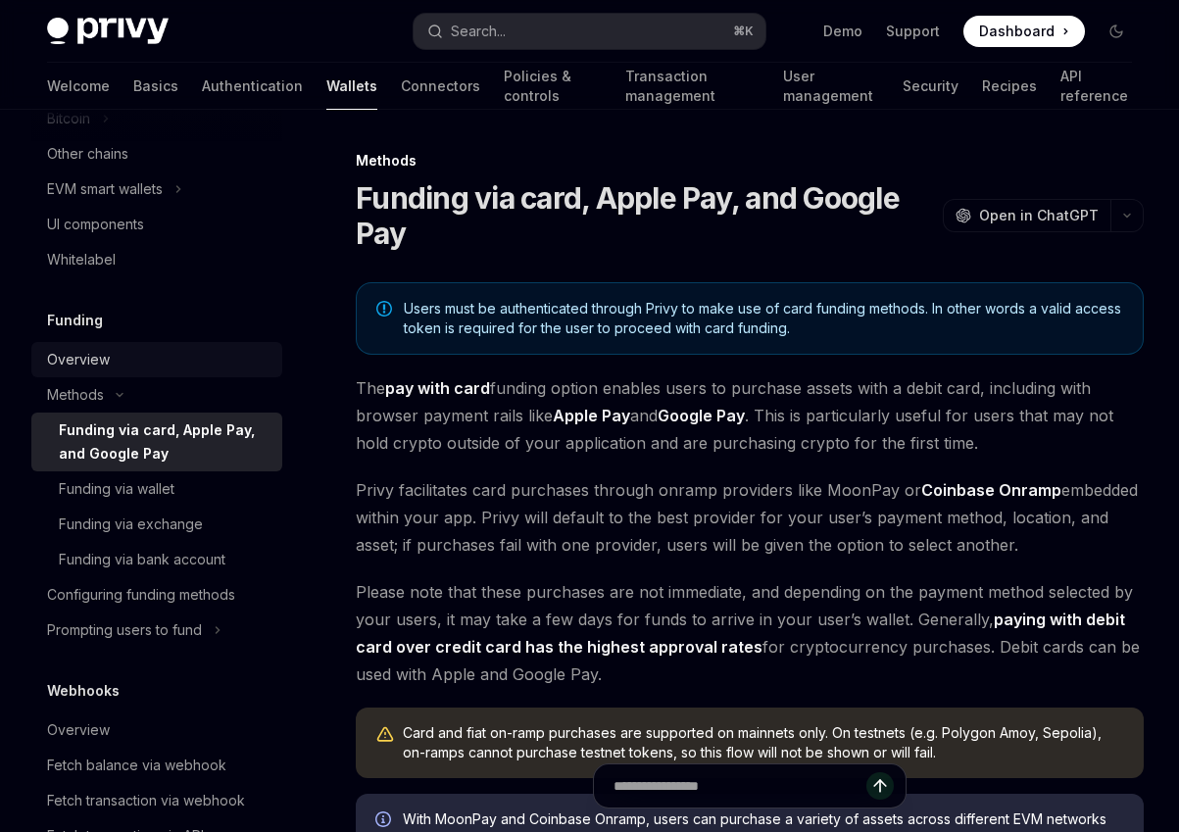
click at [109, 365] on div "Overview" at bounding box center [158, 360] width 223 height 24
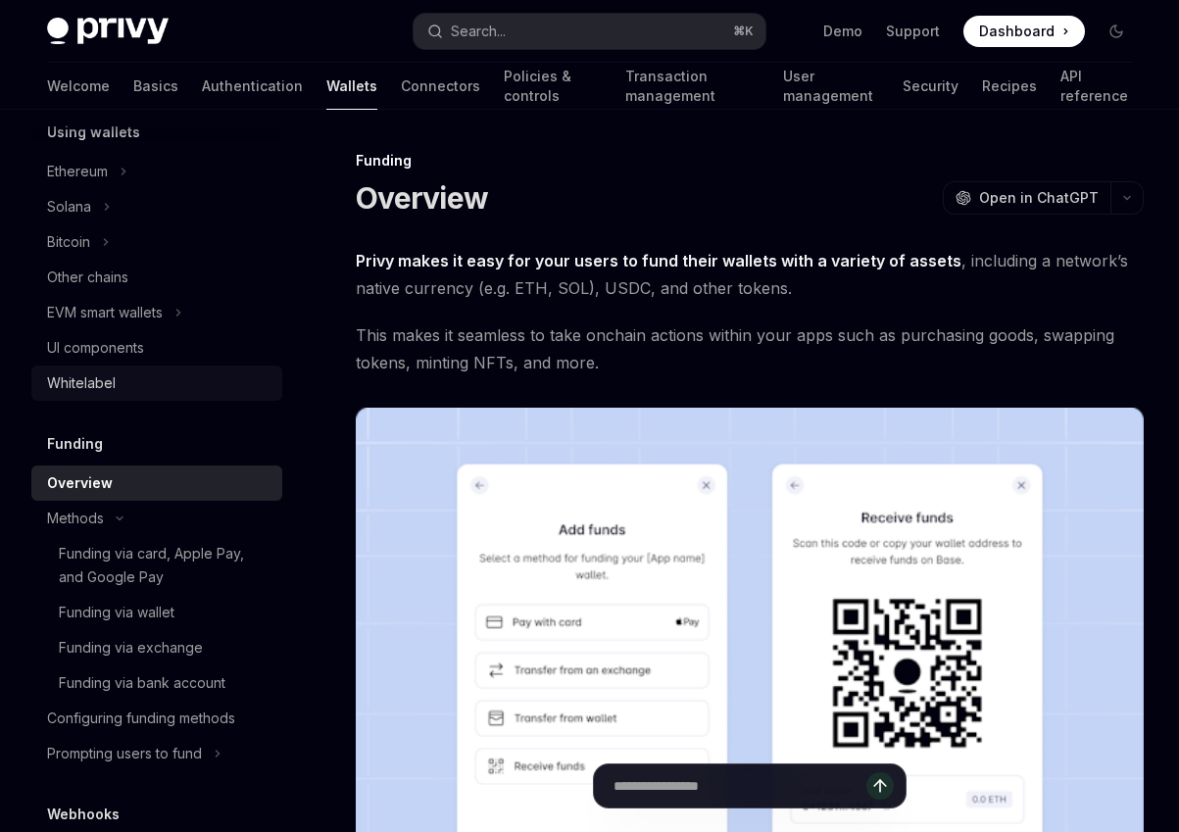
scroll to position [440, 0]
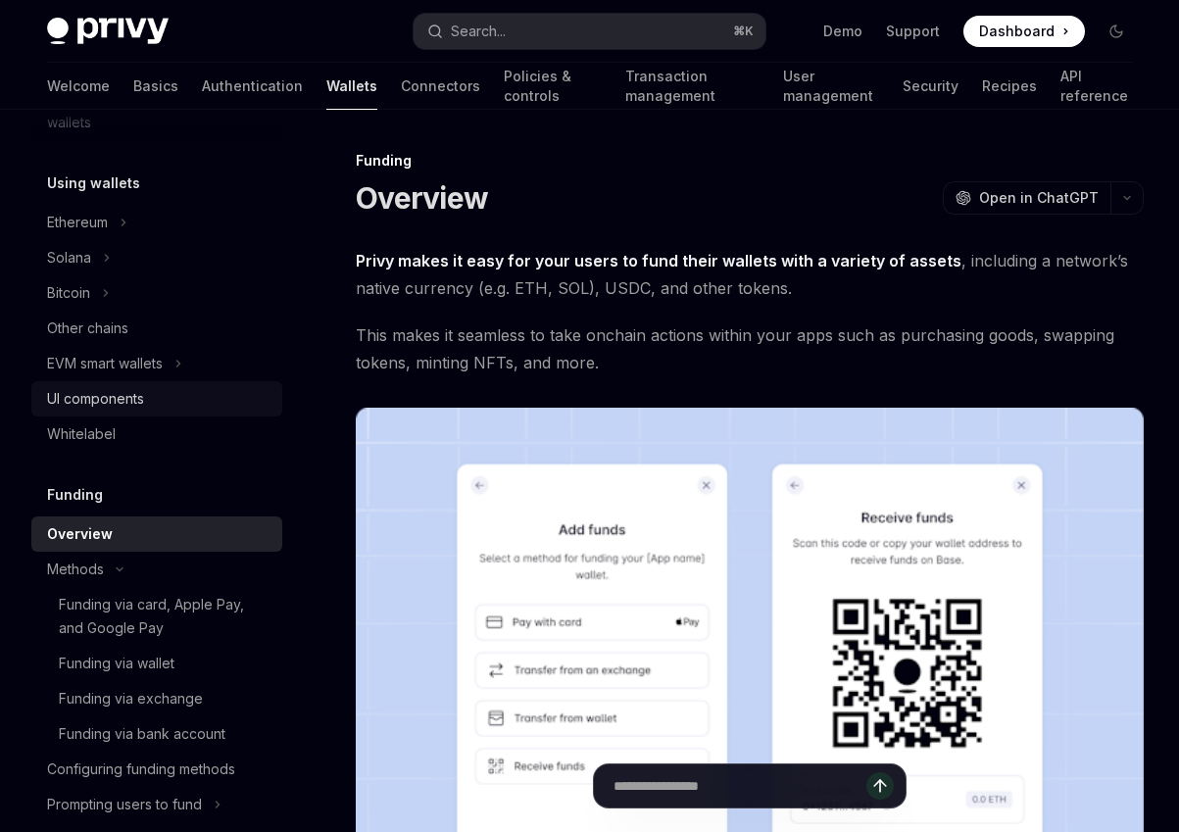
click at [154, 397] on div "UI components" at bounding box center [158, 399] width 223 height 24
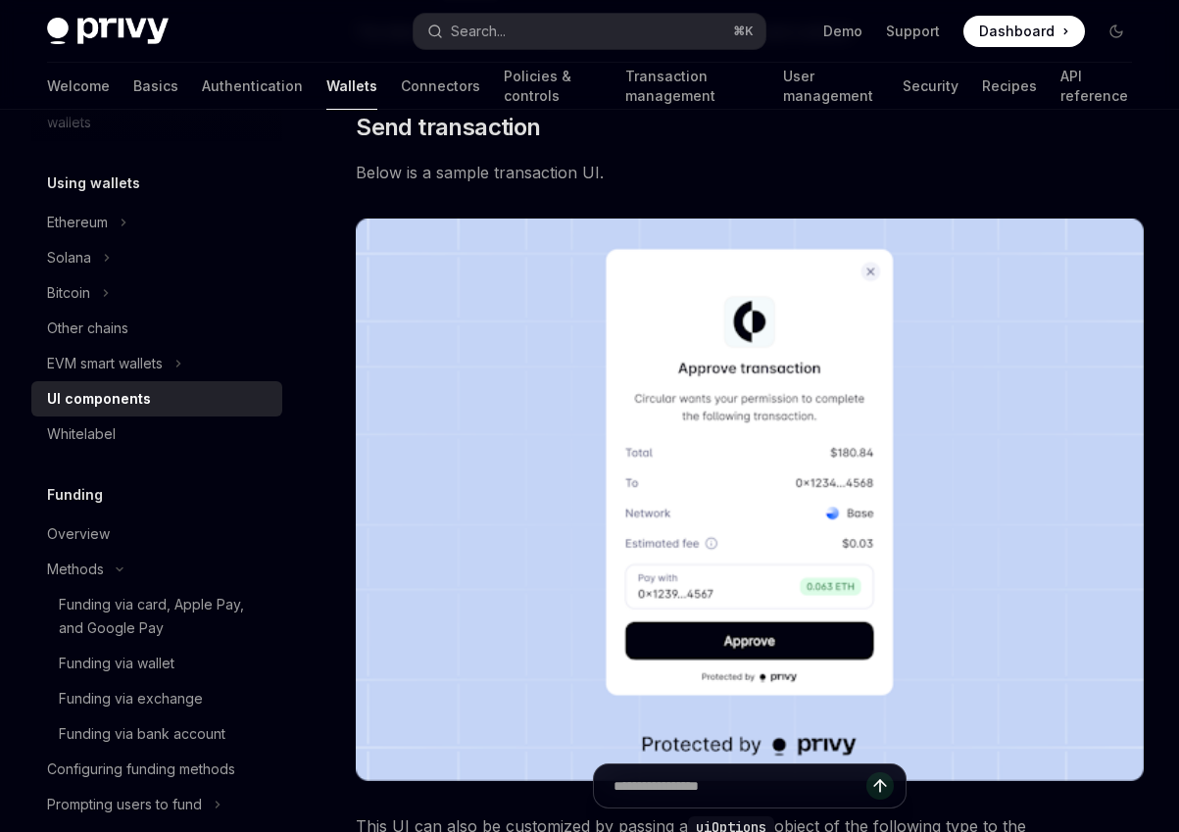
scroll to position [1624, 0]
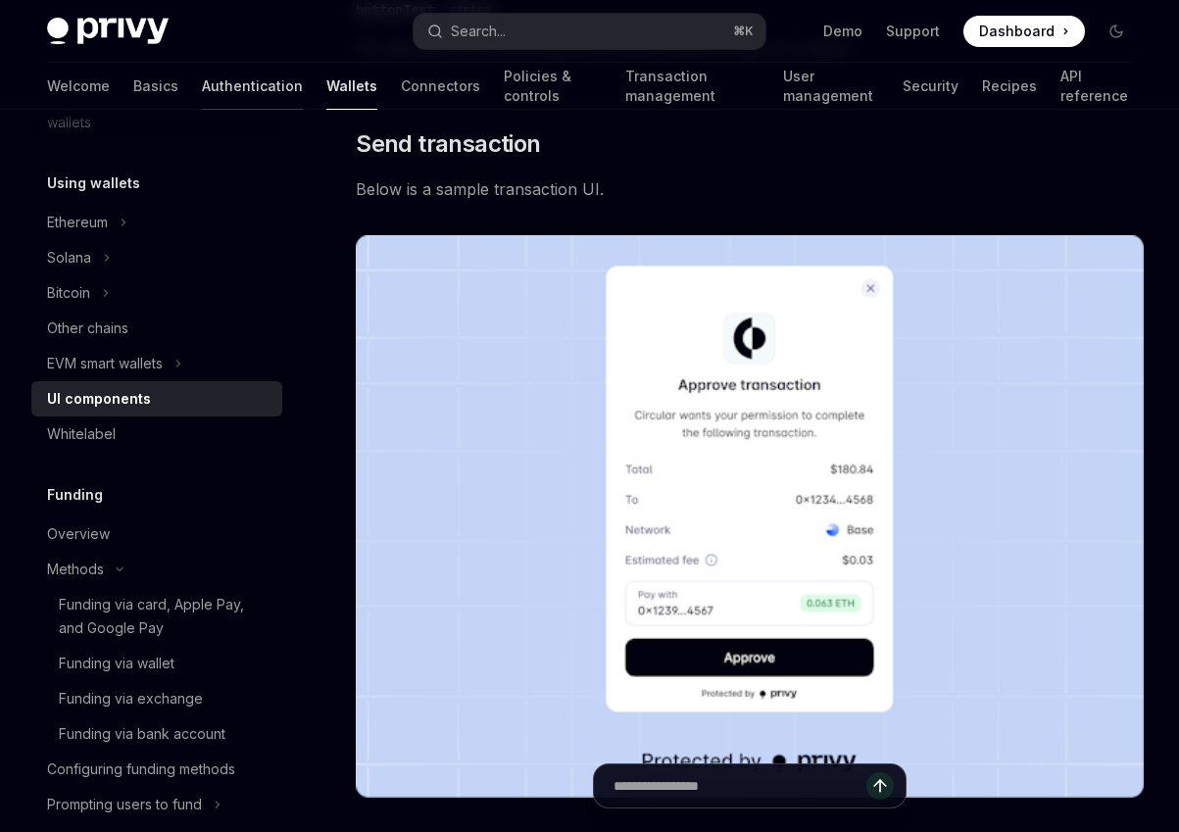
click at [202, 80] on link "Authentication" at bounding box center [252, 86] width 101 height 47
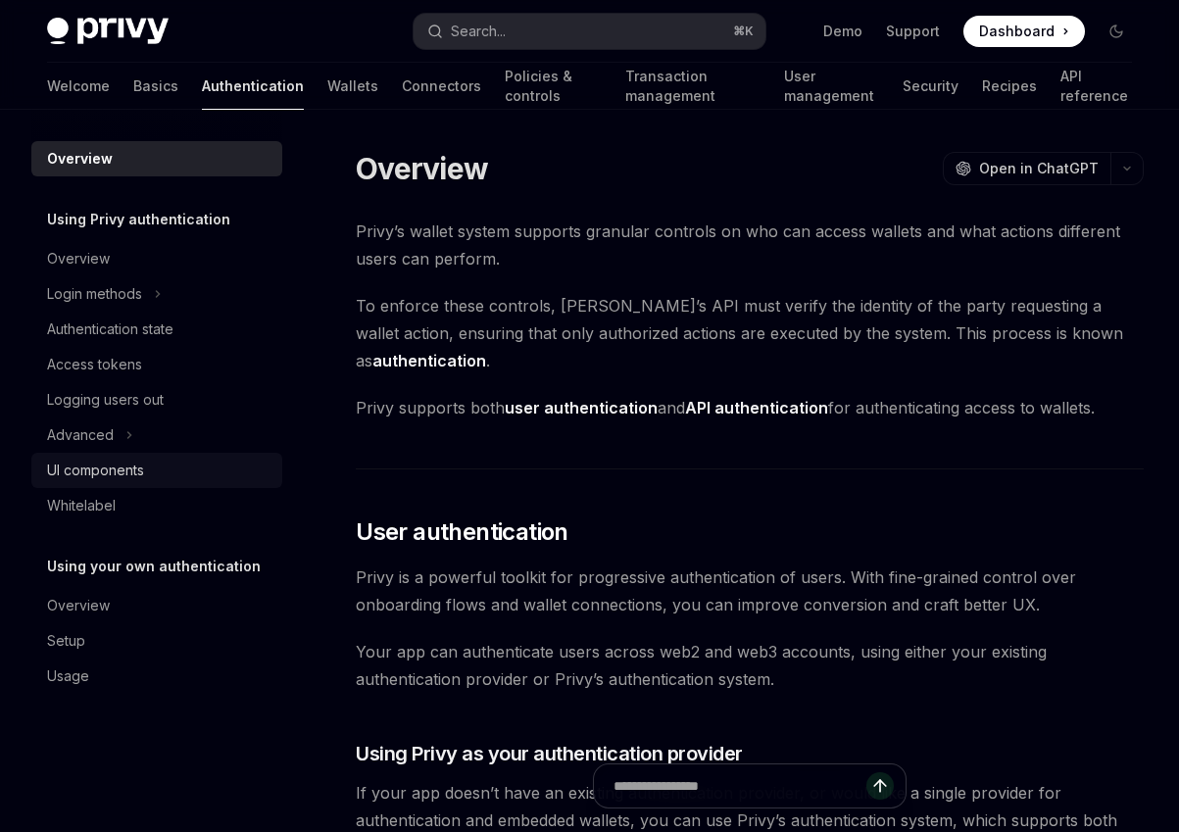
click at [139, 478] on div "UI components" at bounding box center [95, 471] width 97 height 24
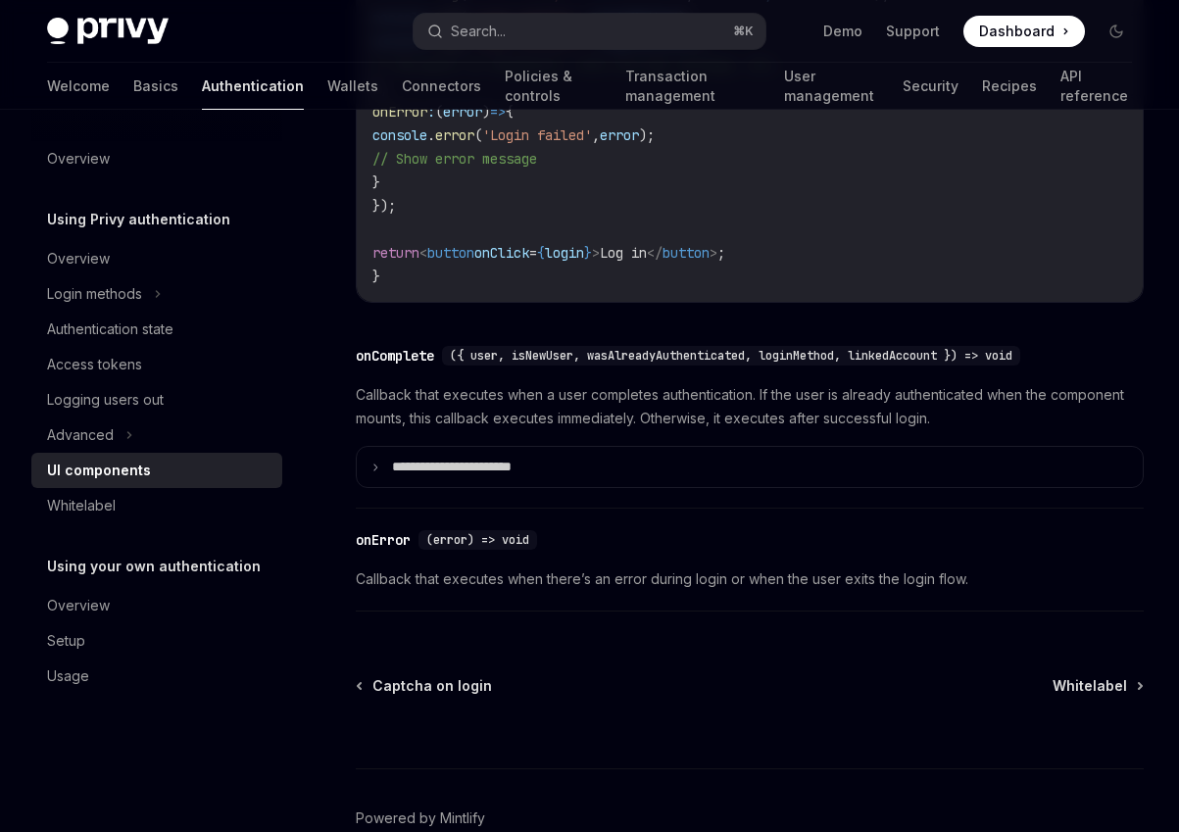
scroll to position [2897, 0]
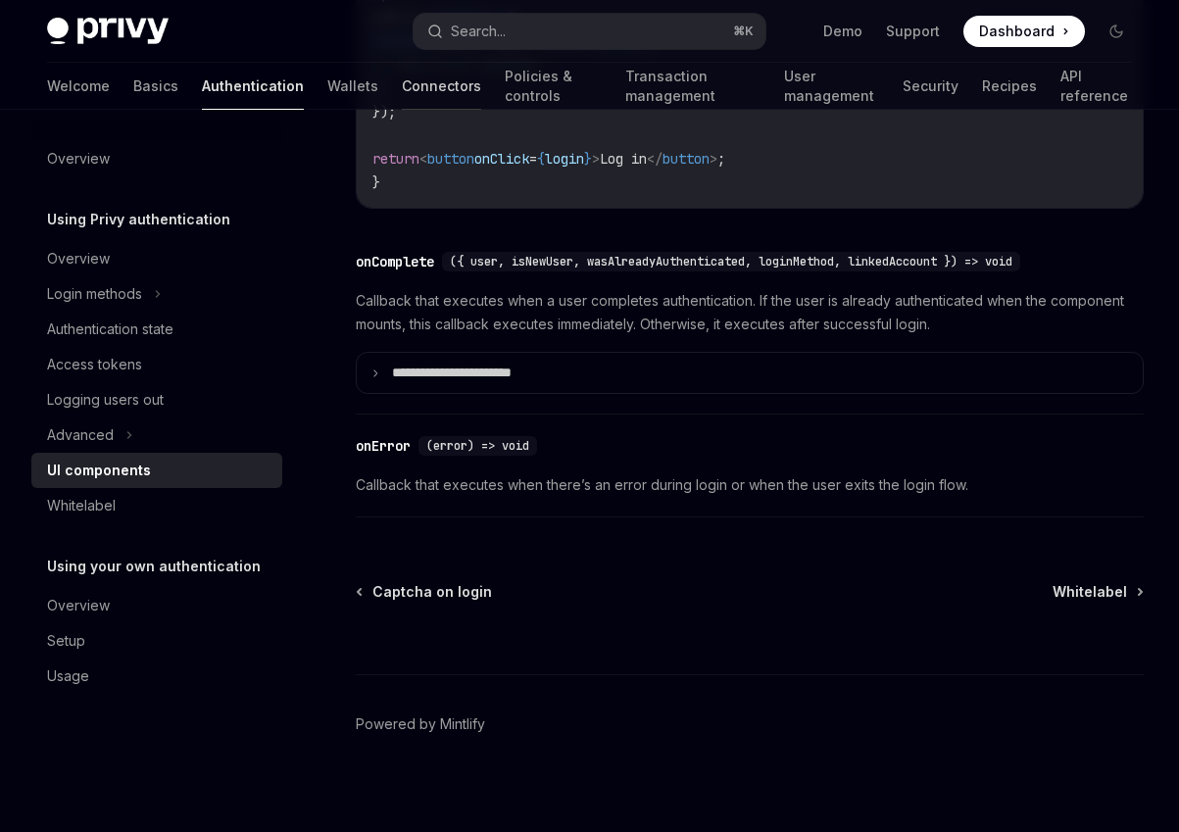
click at [402, 103] on link "Connectors" at bounding box center [441, 86] width 79 height 47
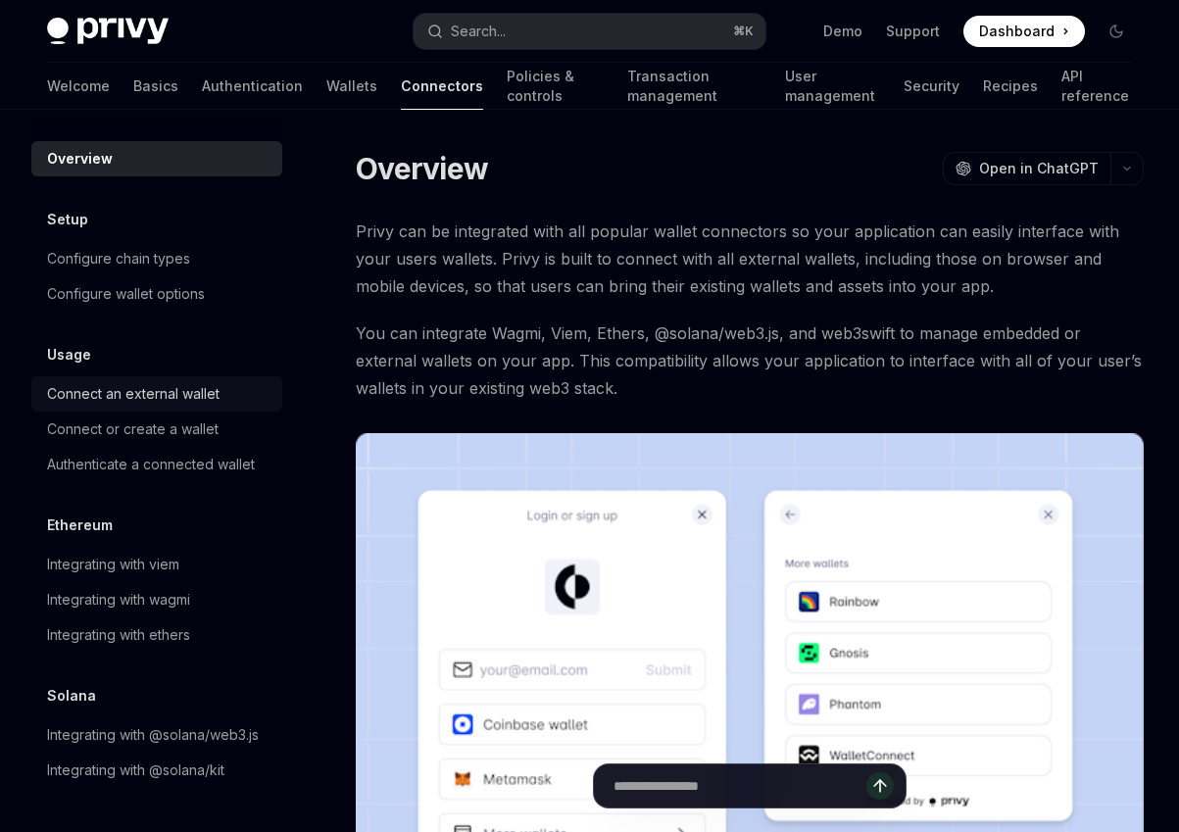
click at [165, 391] on div "Connect an external wallet" at bounding box center [133, 394] width 173 height 24
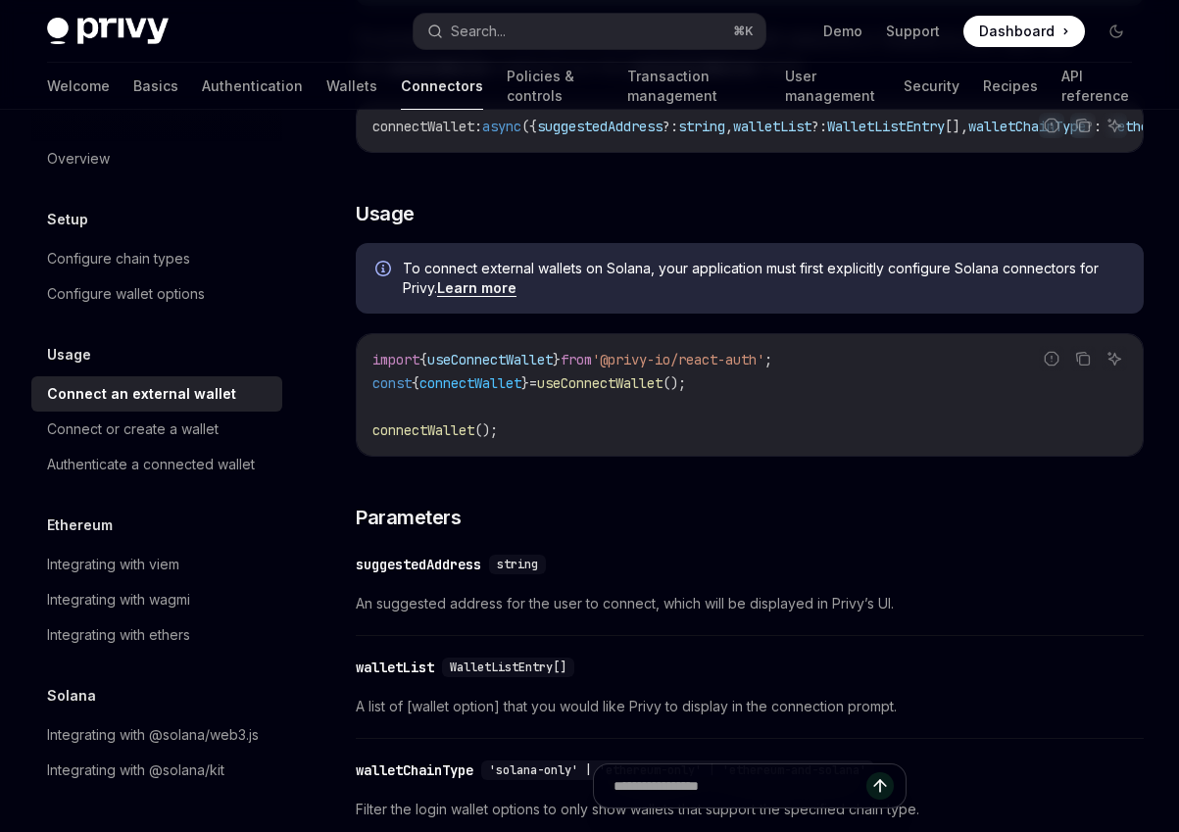
scroll to position [392, 0]
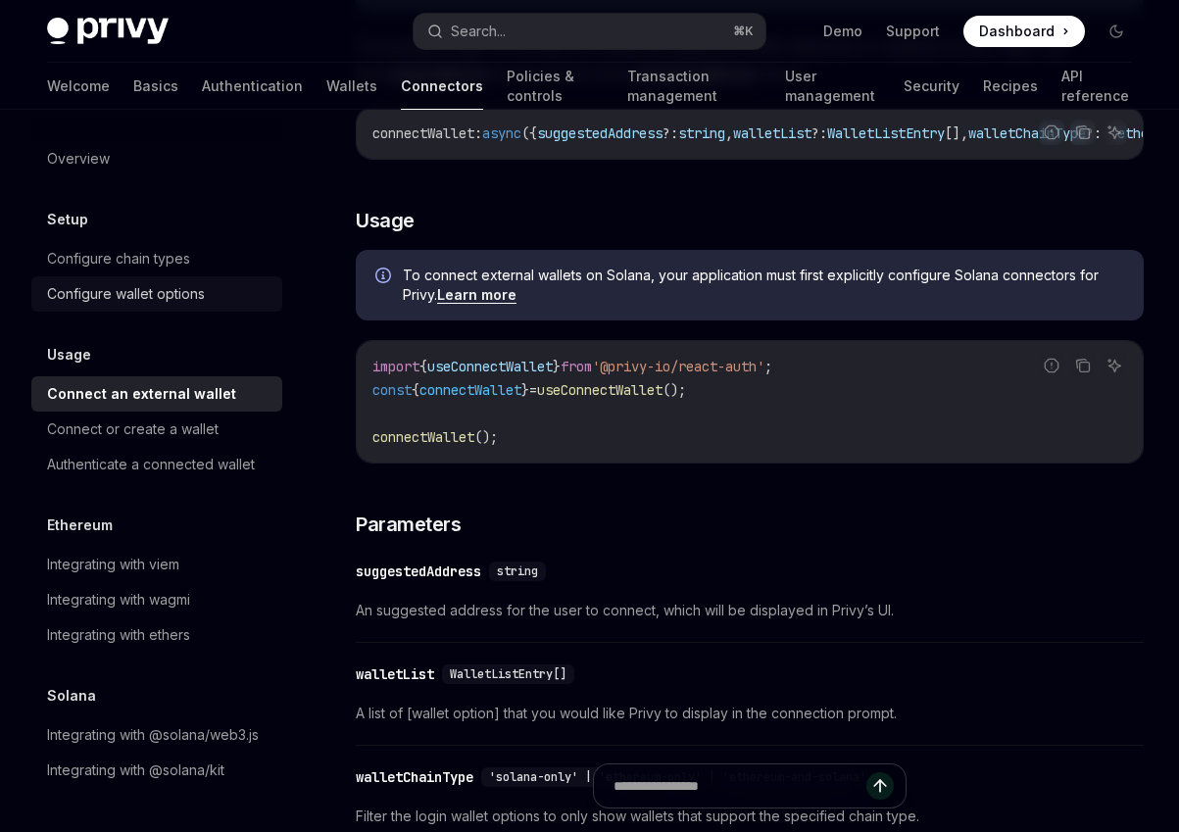
click at [140, 290] on div "Configure wallet options" at bounding box center [126, 294] width 158 height 24
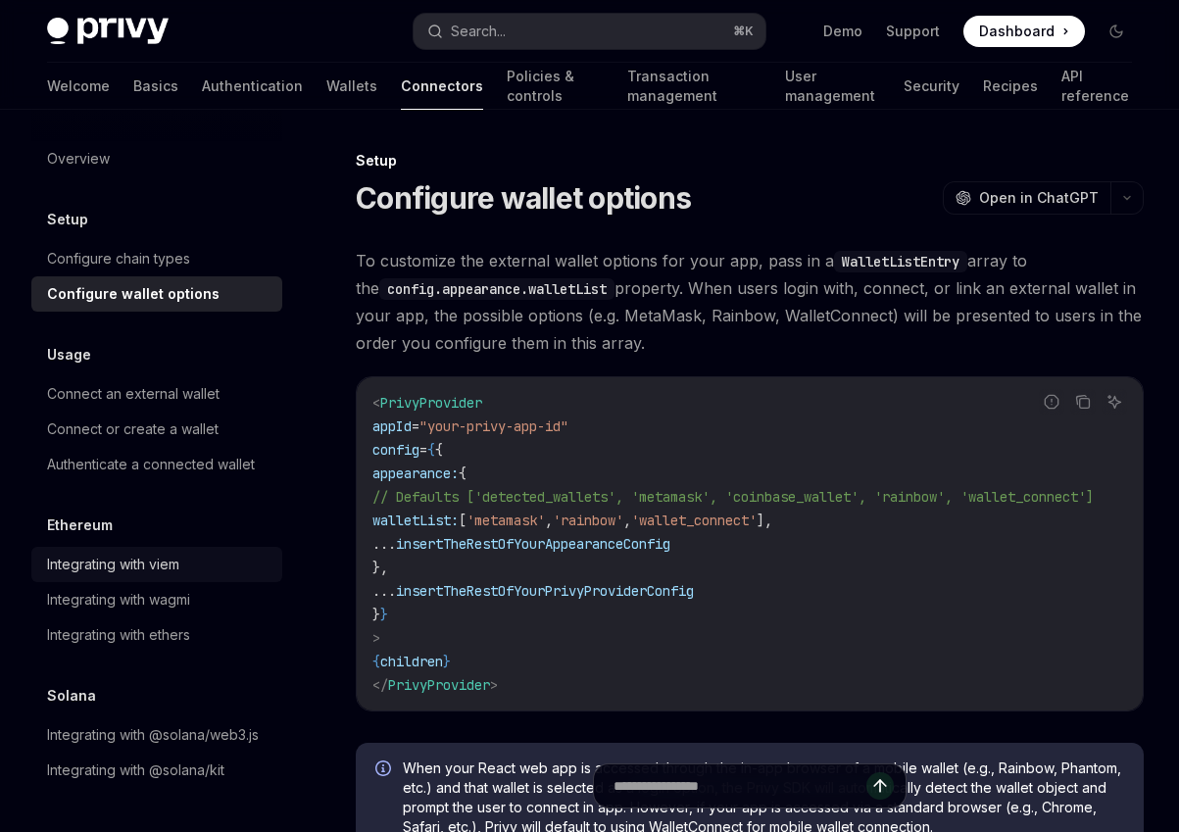
click at [164, 575] on div "Integrating with viem" at bounding box center [113, 565] width 132 height 24
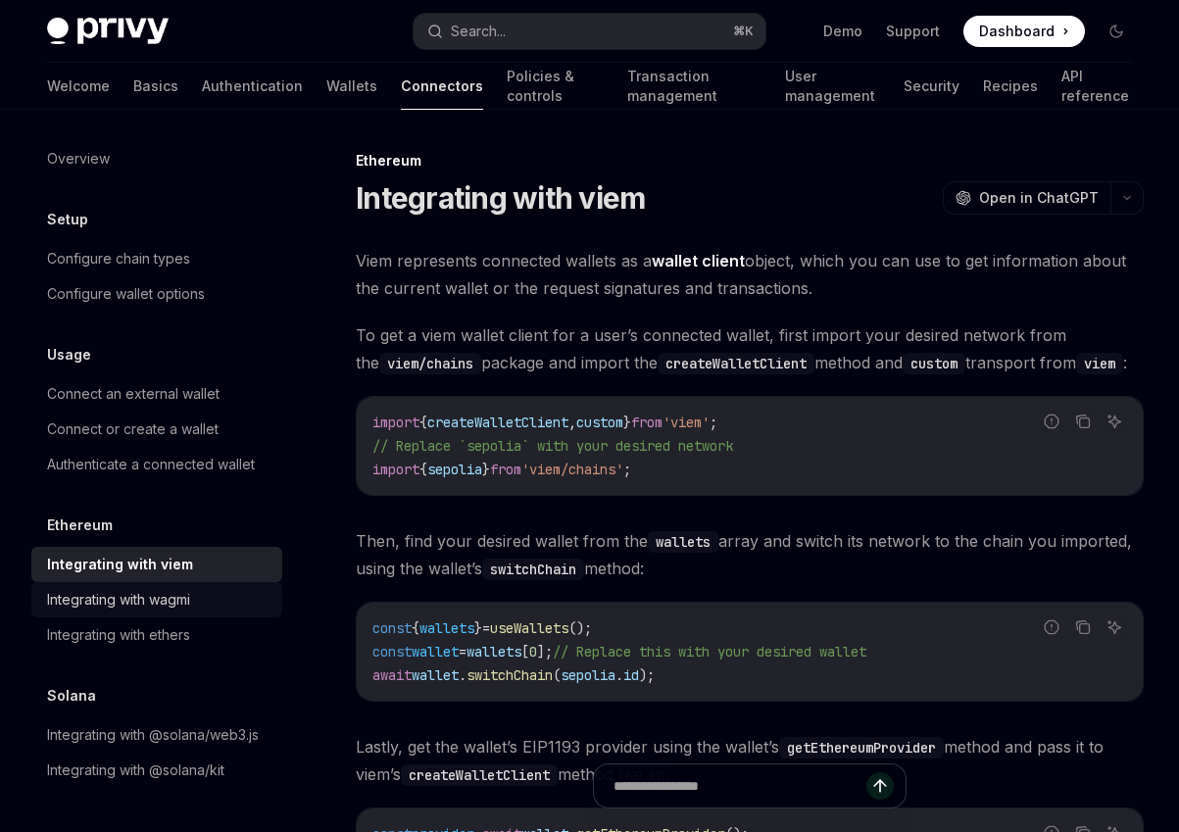
click at [170, 590] on div "Integrating with wagmi" at bounding box center [118, 600] width 143 height 24
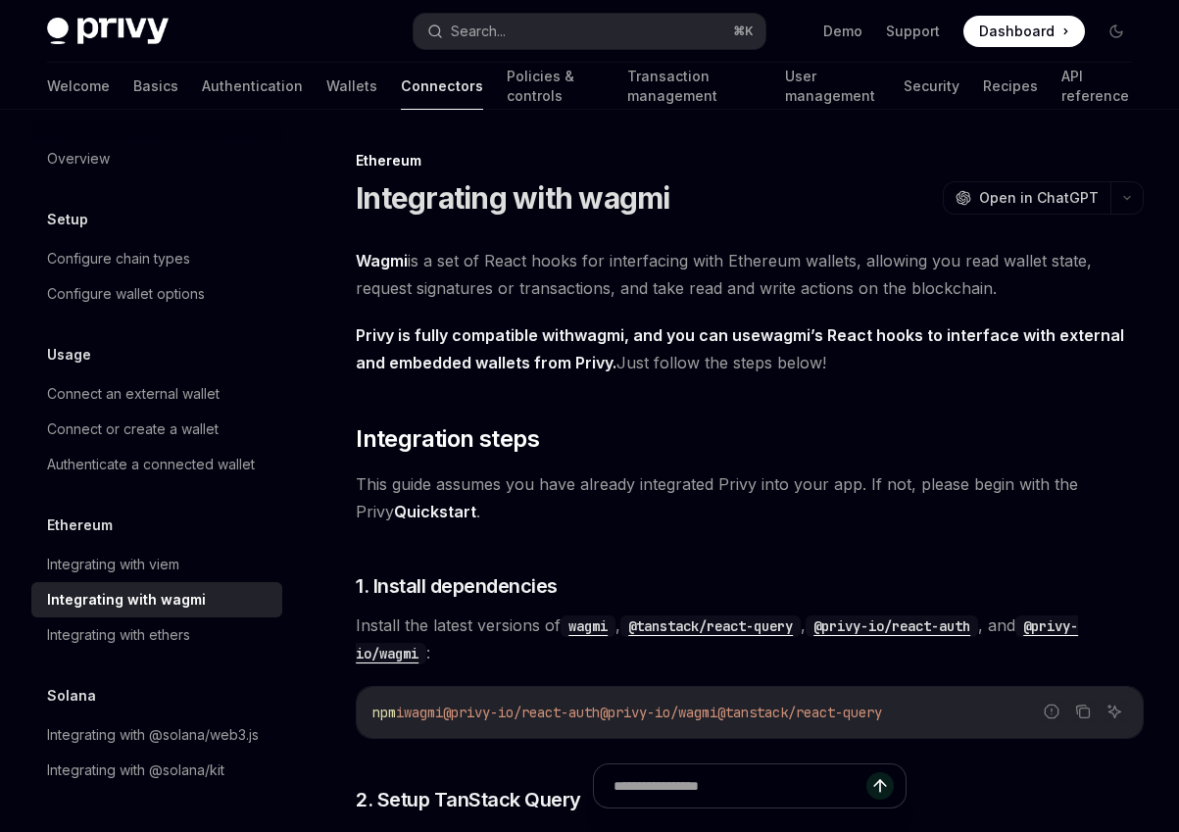
click at [216, 79] on div "Welcome Basics Authentication Wallets Connectors Policies & controls Transactio…" at bounding box center [589, 86] width 1085 height 47
click at [326, 84] on link "Wallets" at bounding box center [351, 86] width 51 height 47
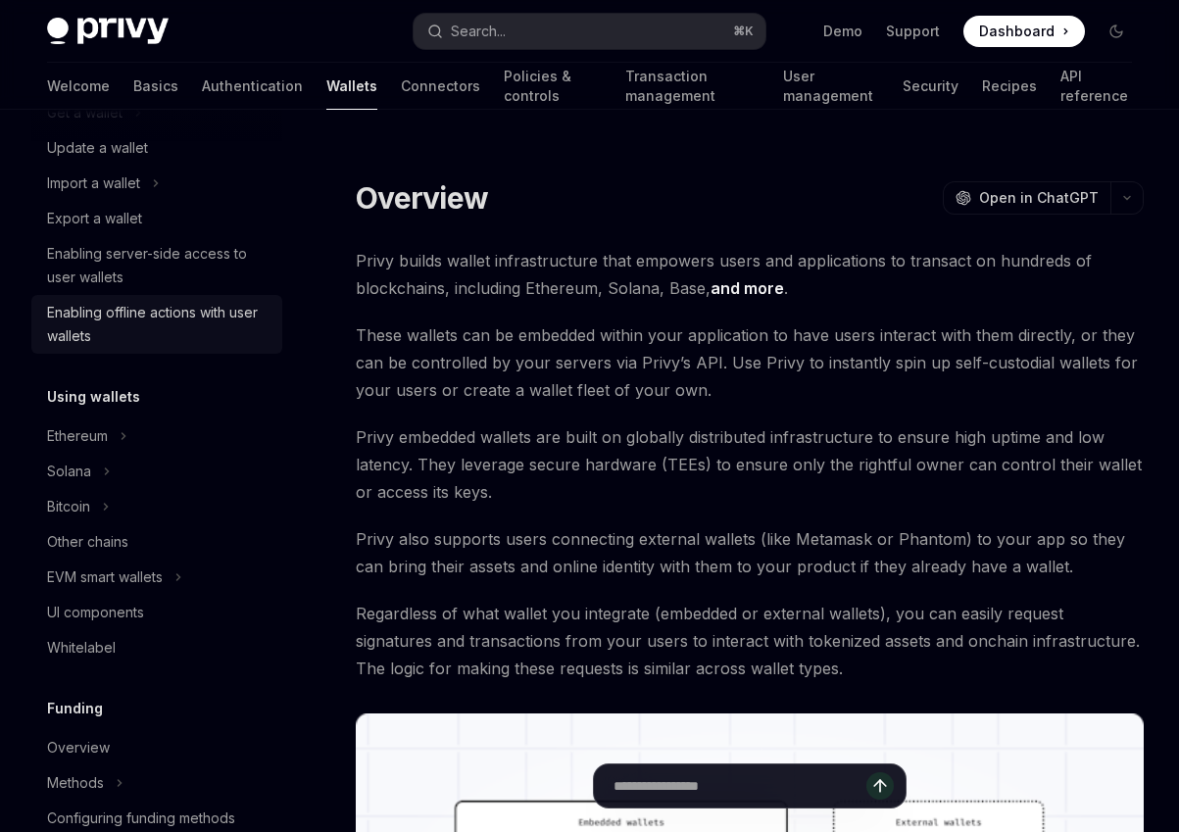
scroll to position [229, 0]
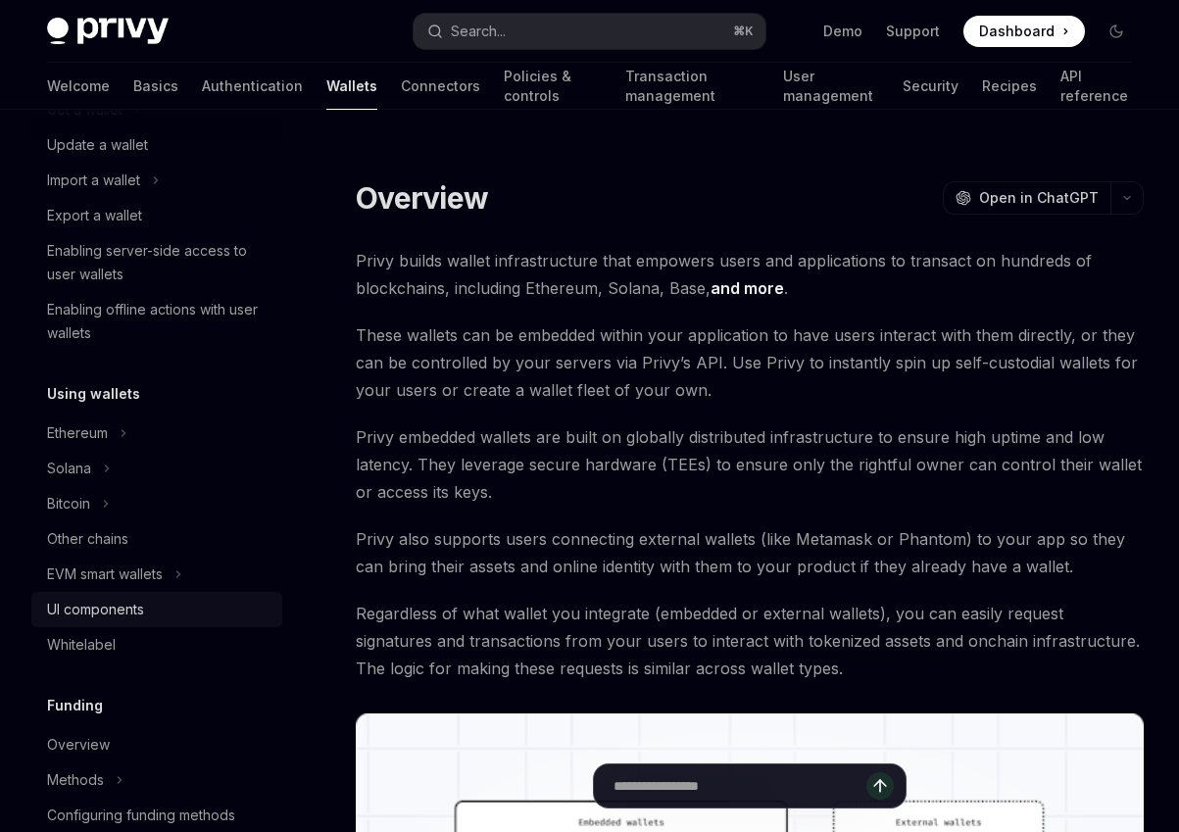
click at [134, 607] on div "UI components" at bounding box center [95, 610] width 97 height 24
type textarea "*"
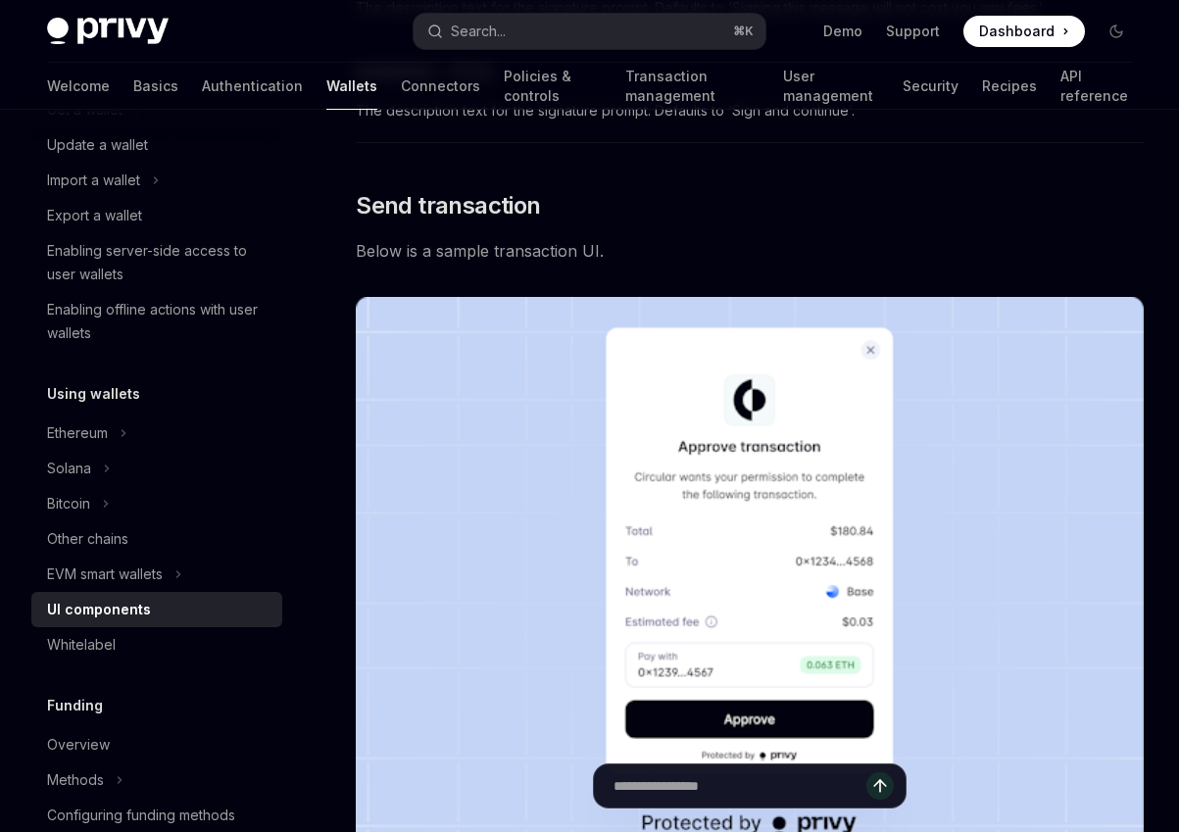
scroll to position [1561, 0]
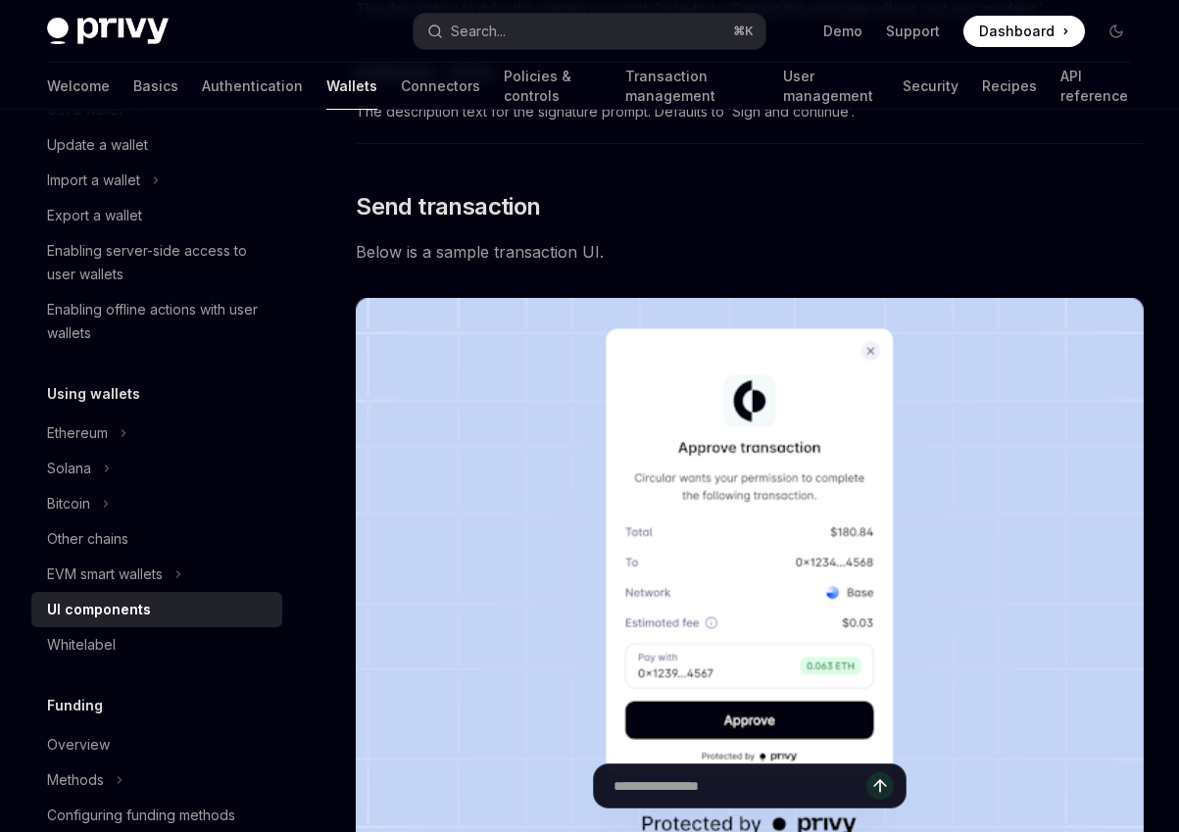
click at [714, 266] on span "Below is a sample transaction UI." at bounding box center [750, 251] width 788 height 27
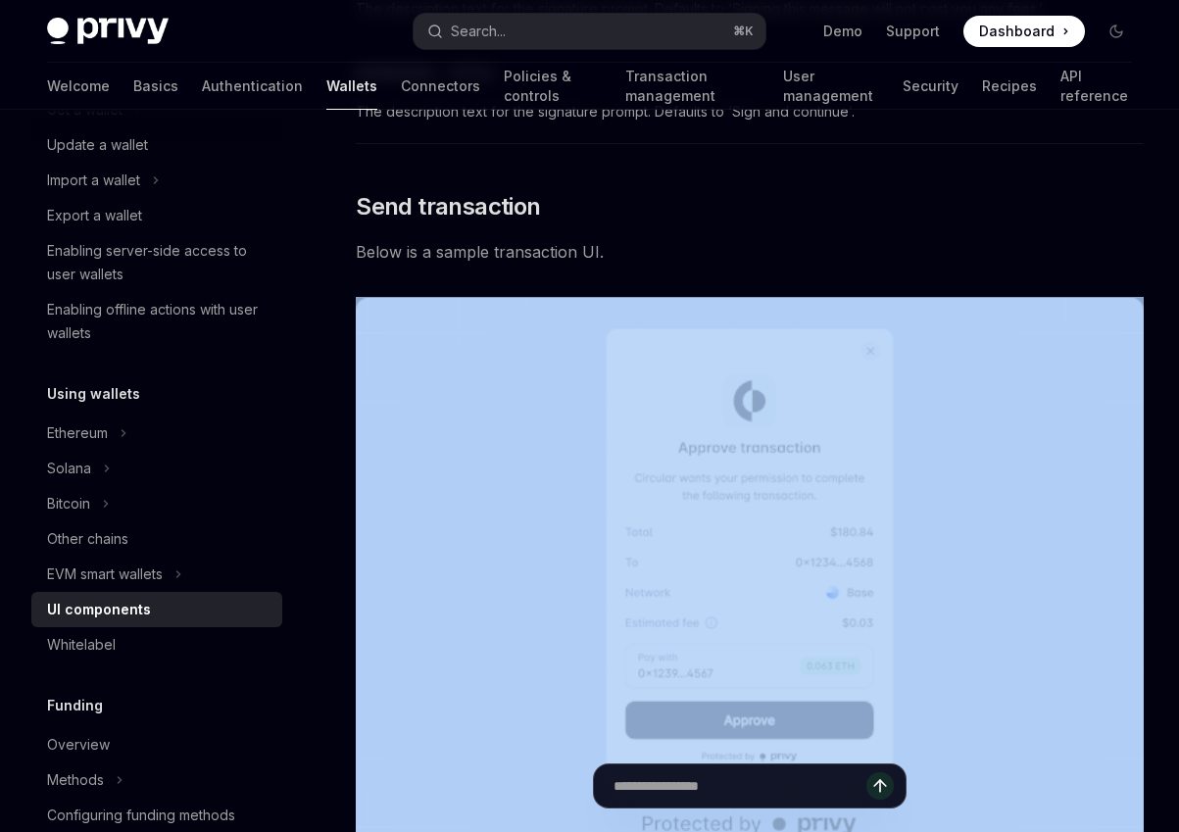
click at [714, 266] on span "Below is a sample transaction UI." at bounding box center [750, 251] width 788 height 27
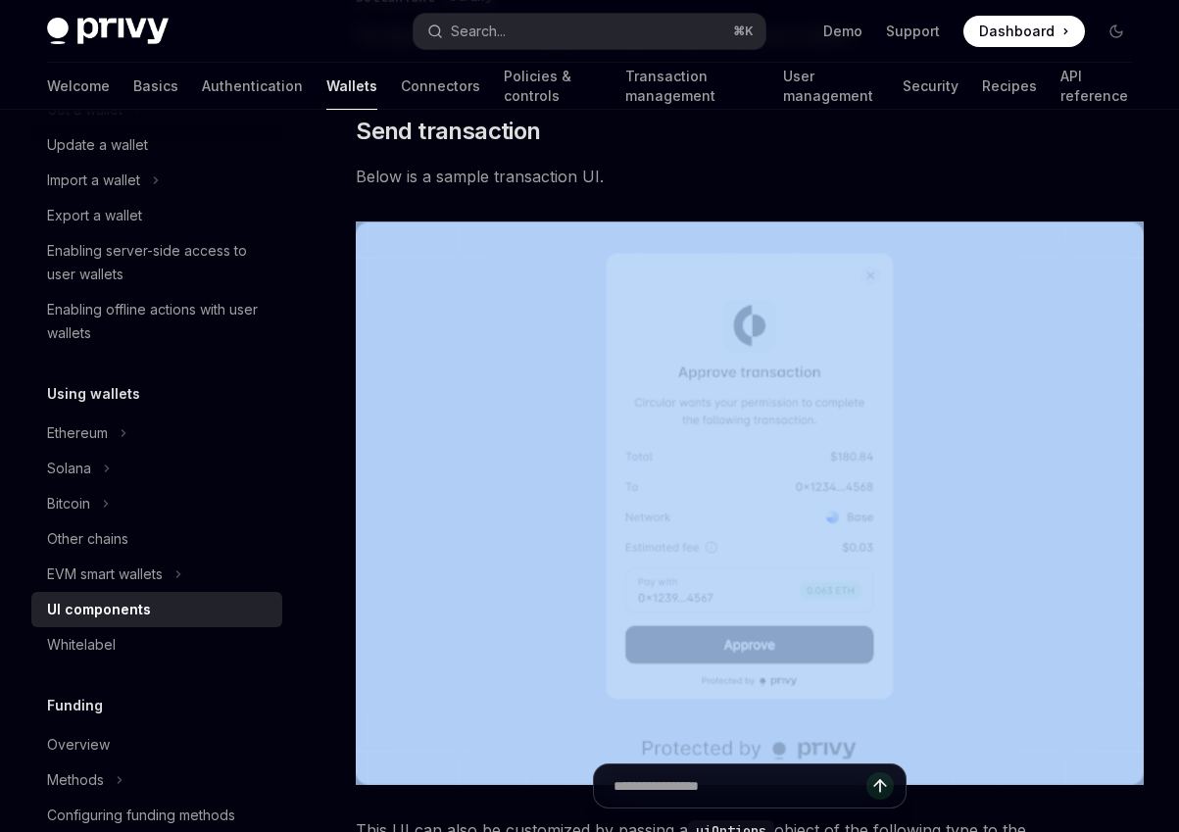
scroll to position [1640, 0]
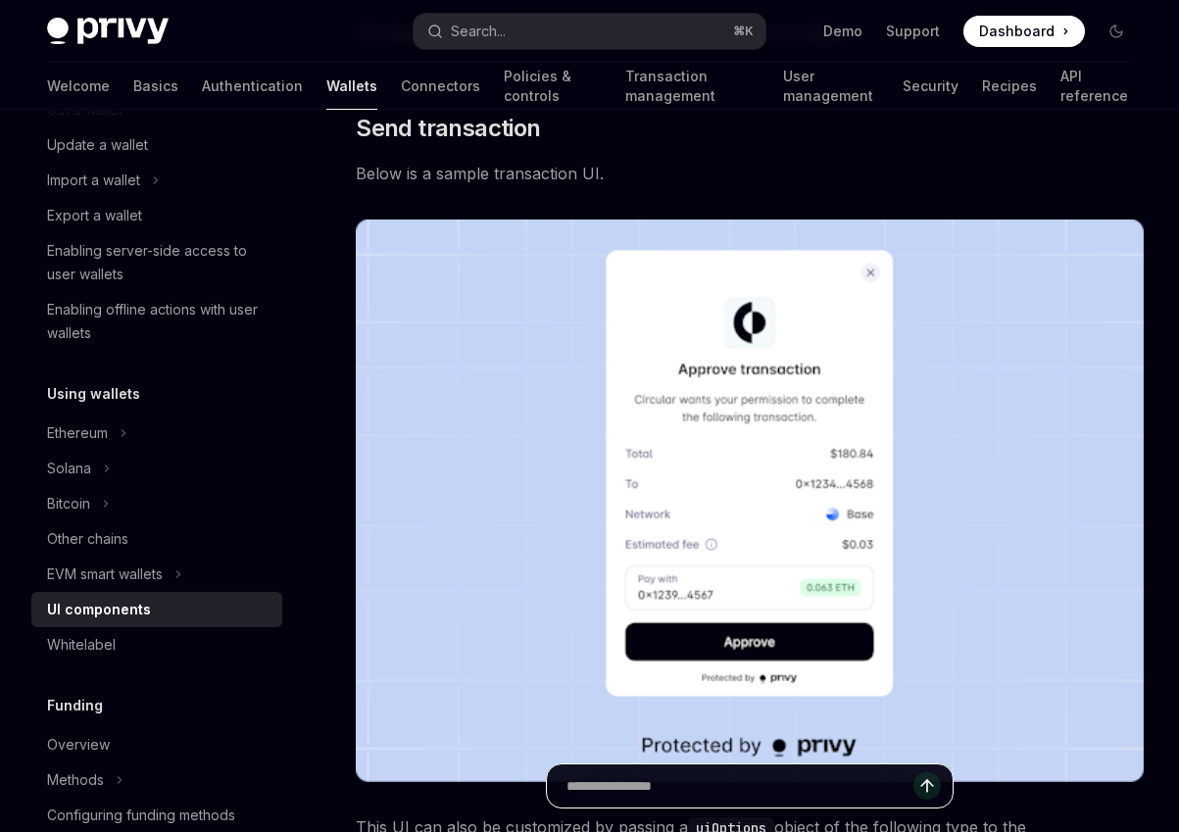
click at [787, 790] on input "Ask a question..." at bounding box center [740, 786] width 347 height 43
type input "*****"
type input "**********"
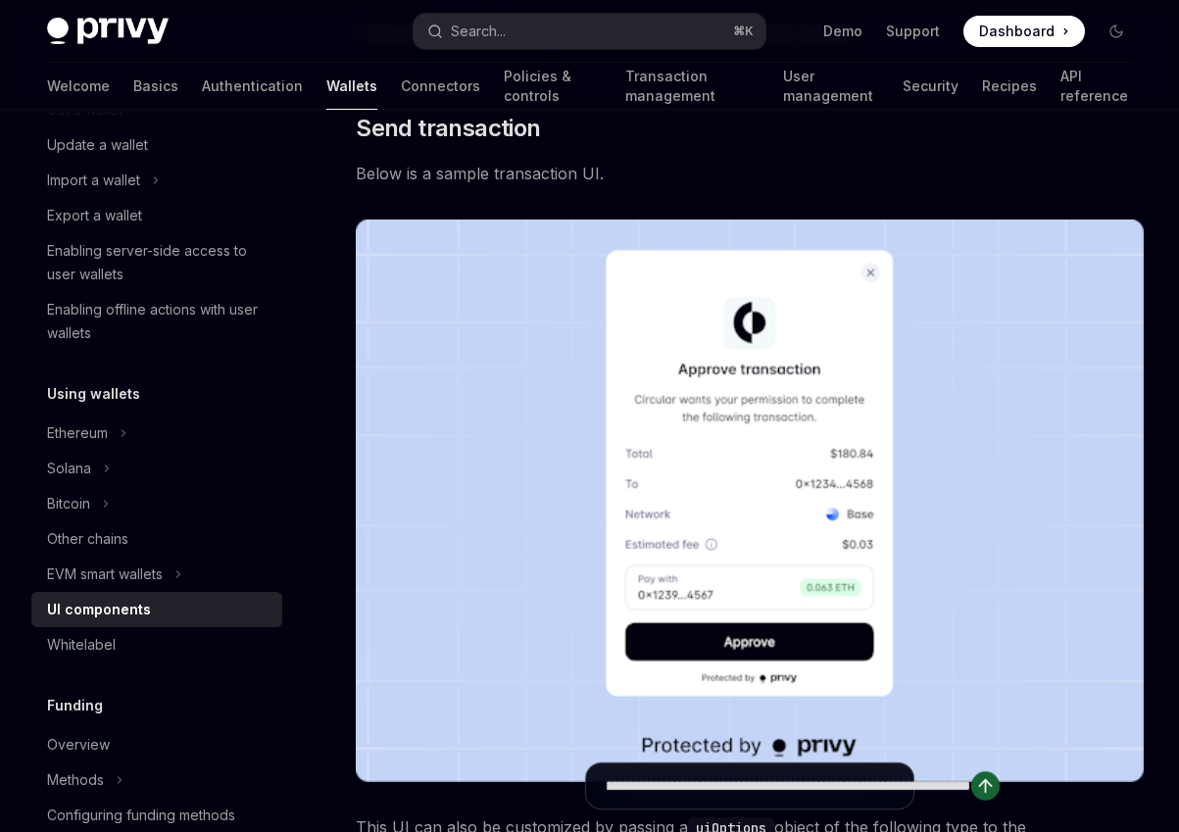
type textarea "*"
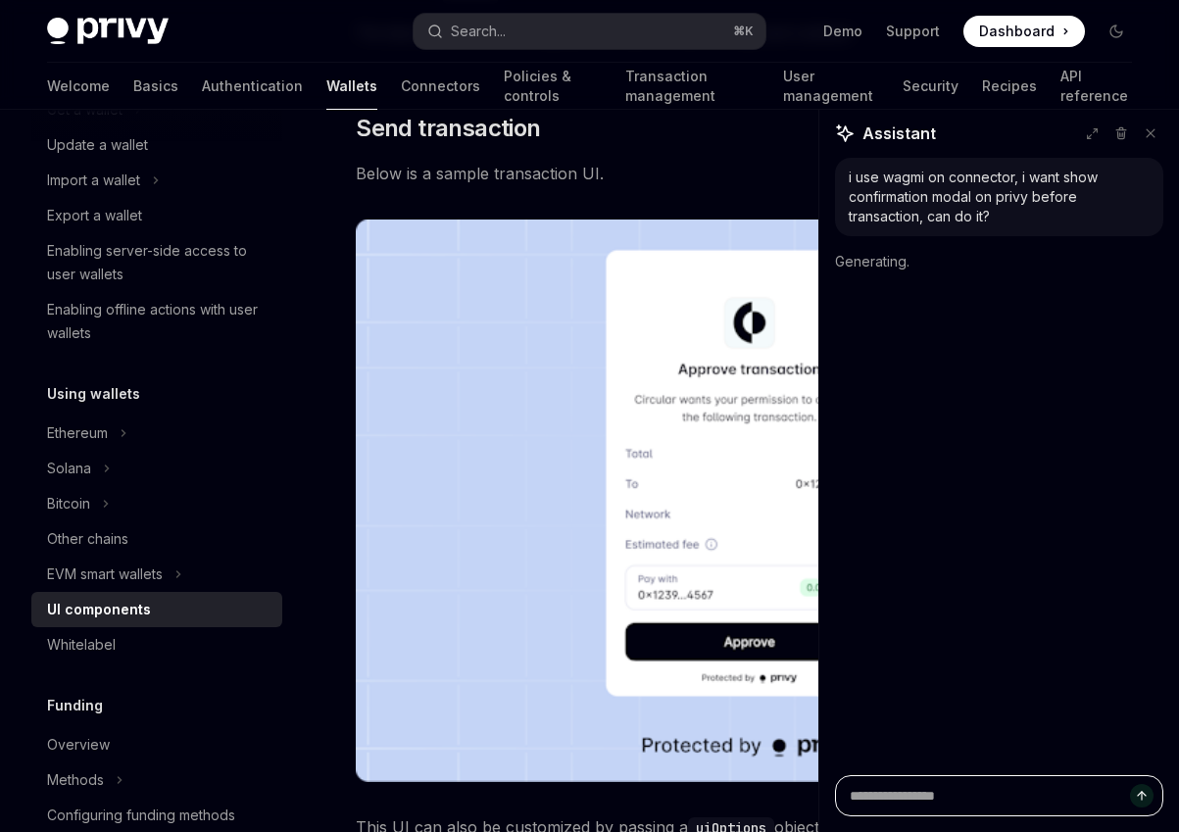
scroll to position [0, 0]
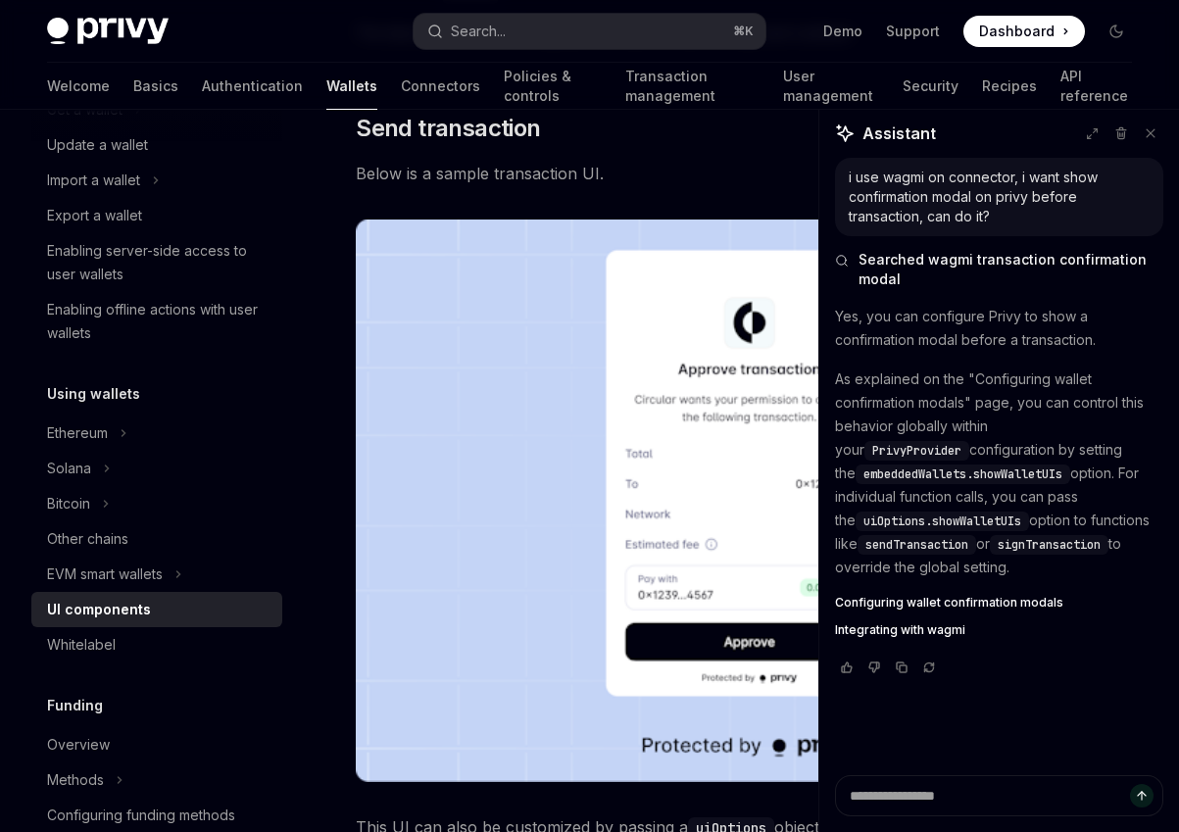
click at [1003, 477] on span "embeddedWallets.showWalletUIs" at bounding box center [963, 475] width 199 height 16
click at [1022, 529] on p "As explained on the "Configuring wallet confirmation modals" page, you can cont…" at bounding box center [999, 474] width 328 height 212
click at [947, 552] on span "sendTransaction" at bounding box center [917, 545] width 103 height 16
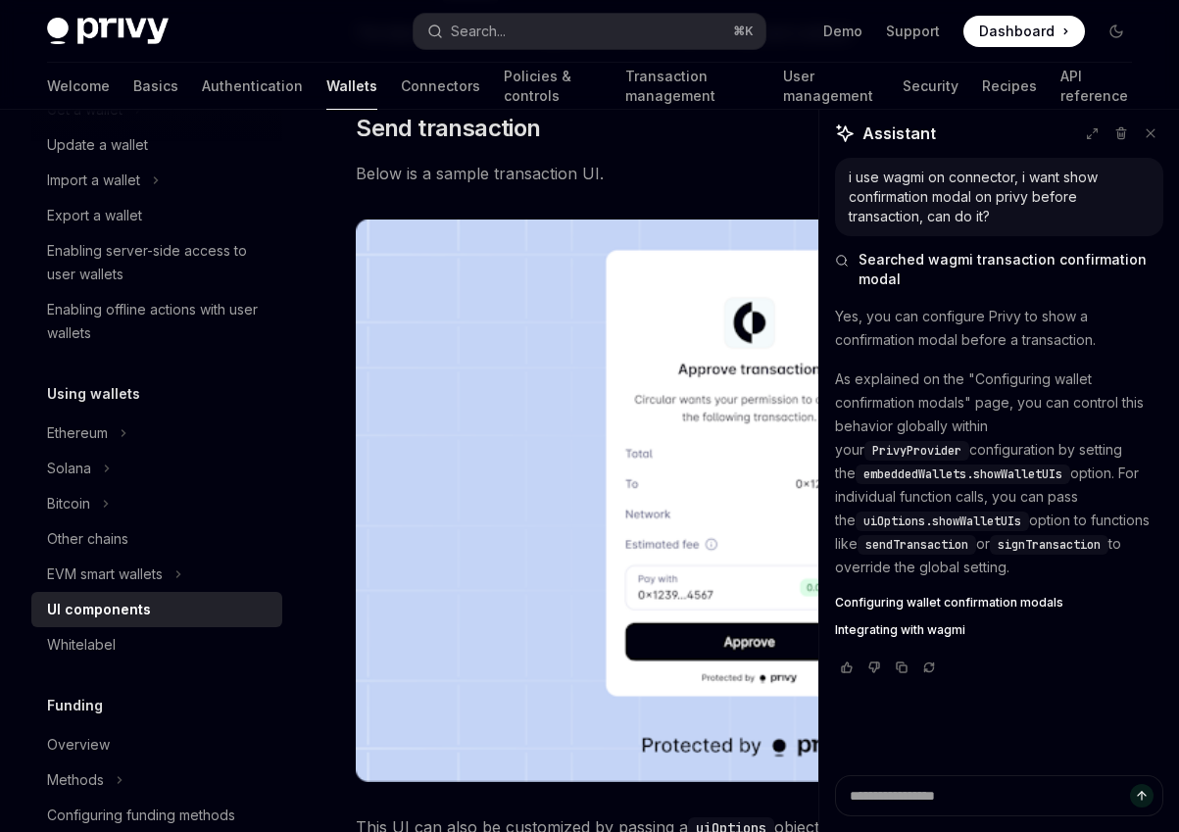
click at [989, 575] on p "As explained on the "Configuring wallet confirmation modals" page, you can cont…" at bounding box center [999, 474] width 328 height 212
click at [949, 626] on span "Integrating with wagmi" at bounding box center [900, 630] width 130 height 16
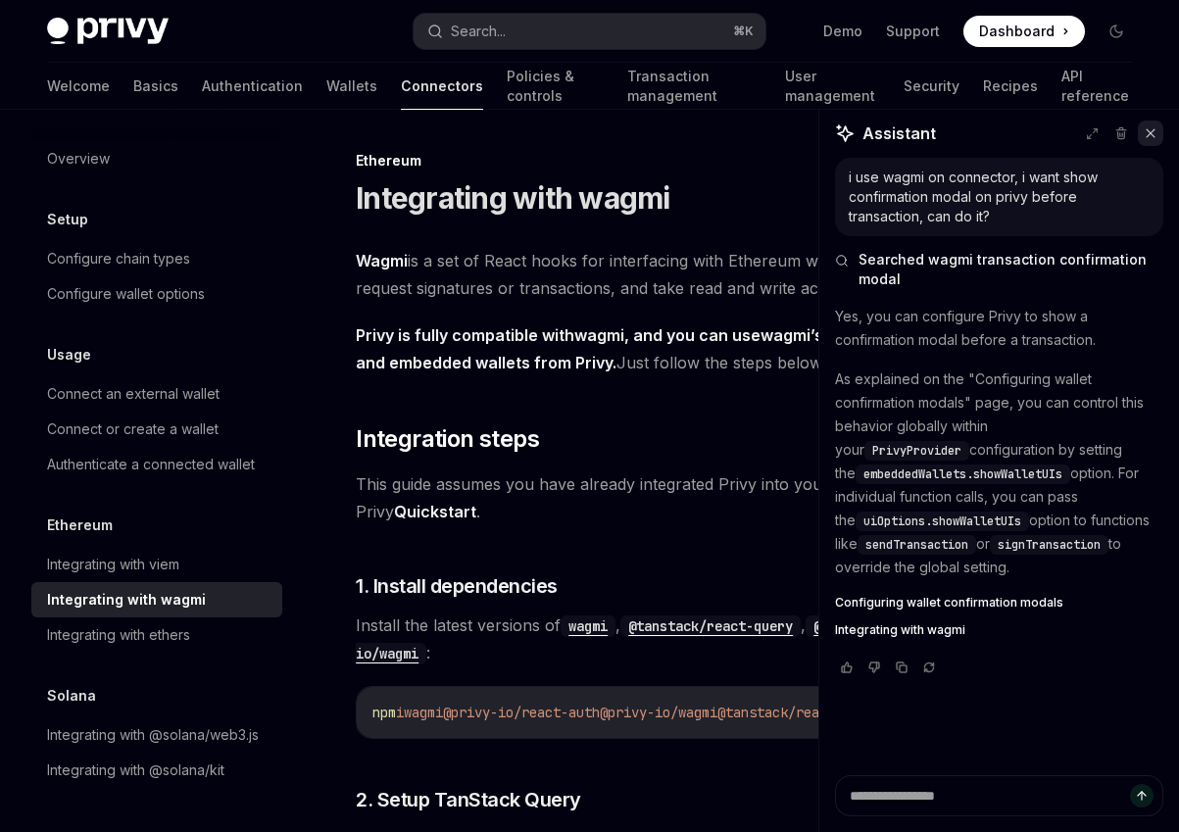
click at [1157, 145] on button at bounding box center [1150, 133] width 25 height 25
type textarea "*"
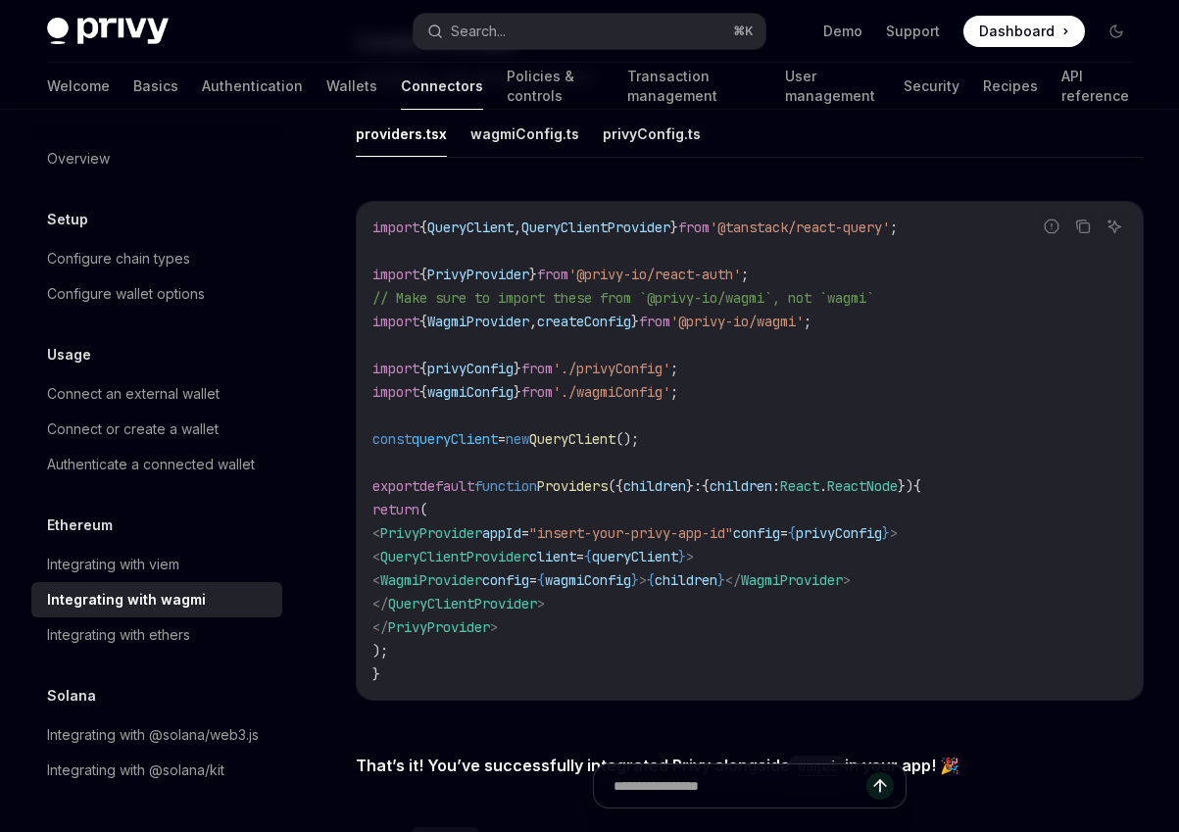
scroll to position [3496, 0]
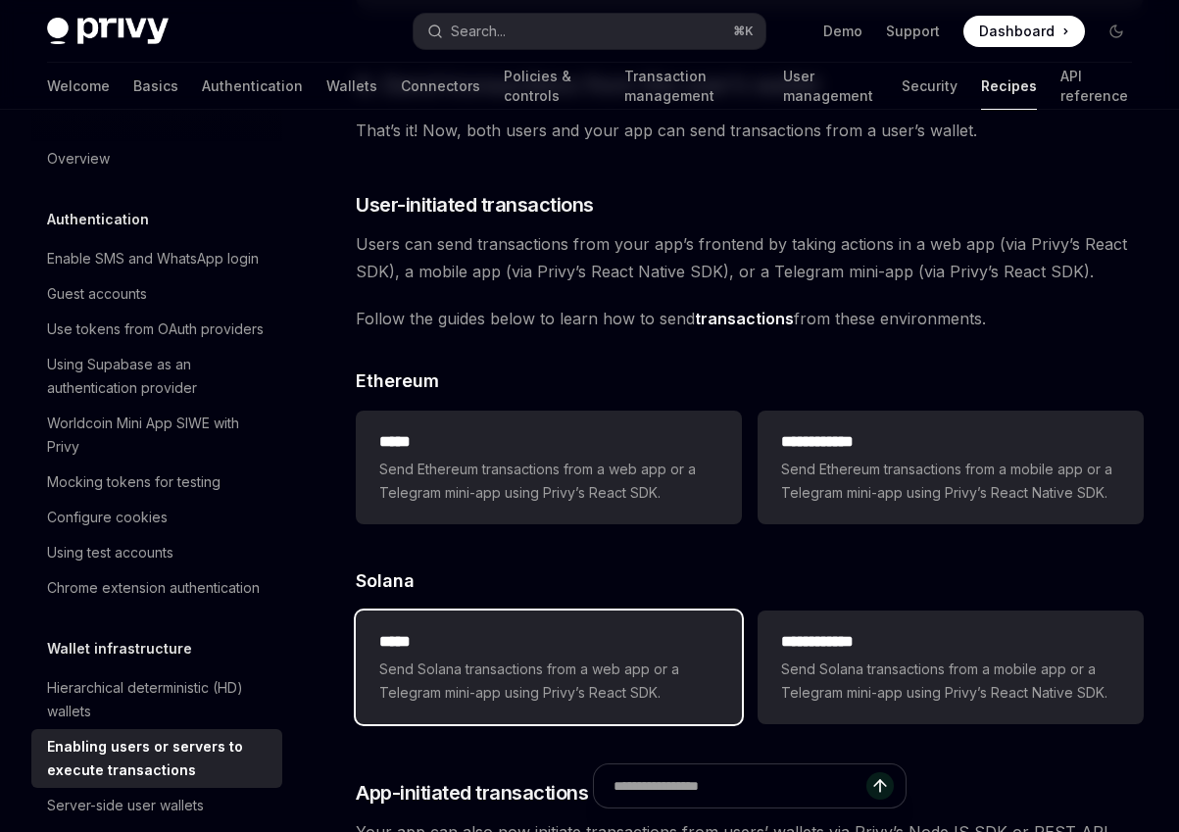
scroll to position [3835, 0]
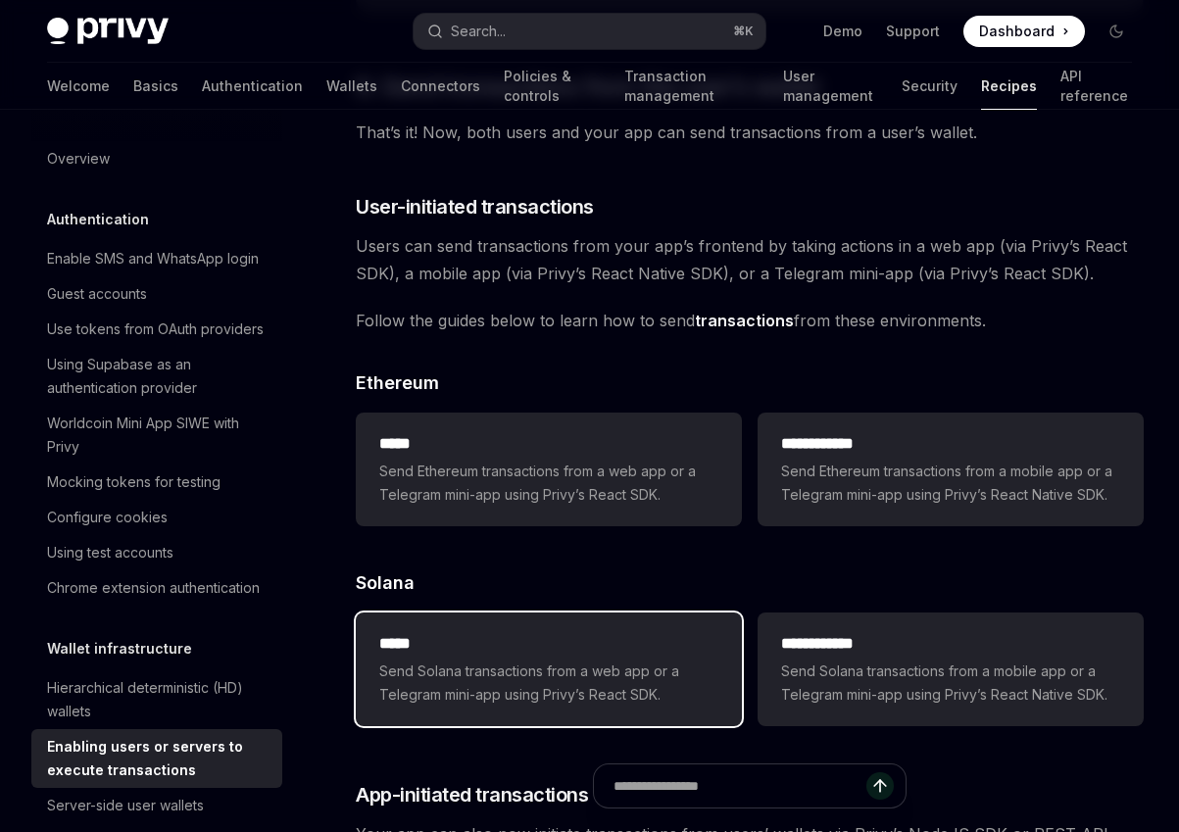
click at [524, 483] on span "Send Ethereum transactions from a web app or a Telegram mini-app using Privy’s …" at bounding box center [548, 483] width 339 height 47
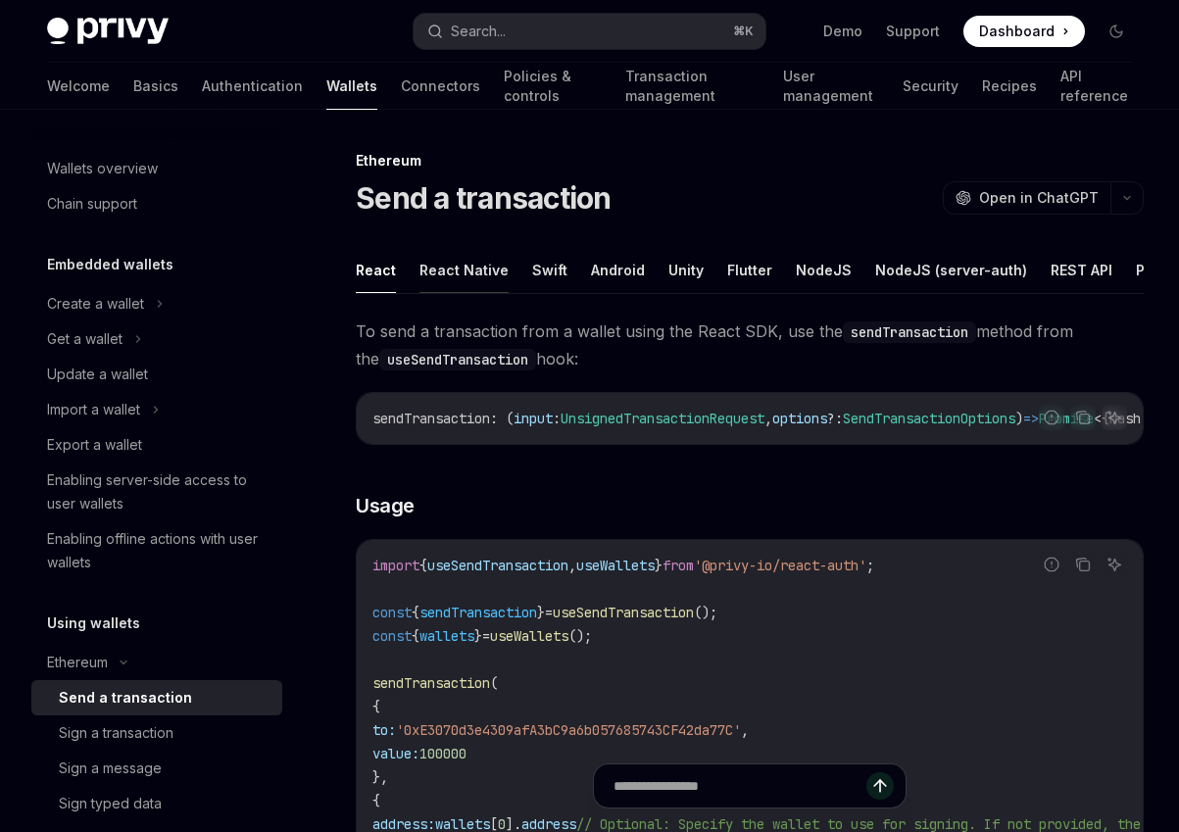
click at [443, 274] on button "React Native" at bounding box center [464, 270] width 89 height 46
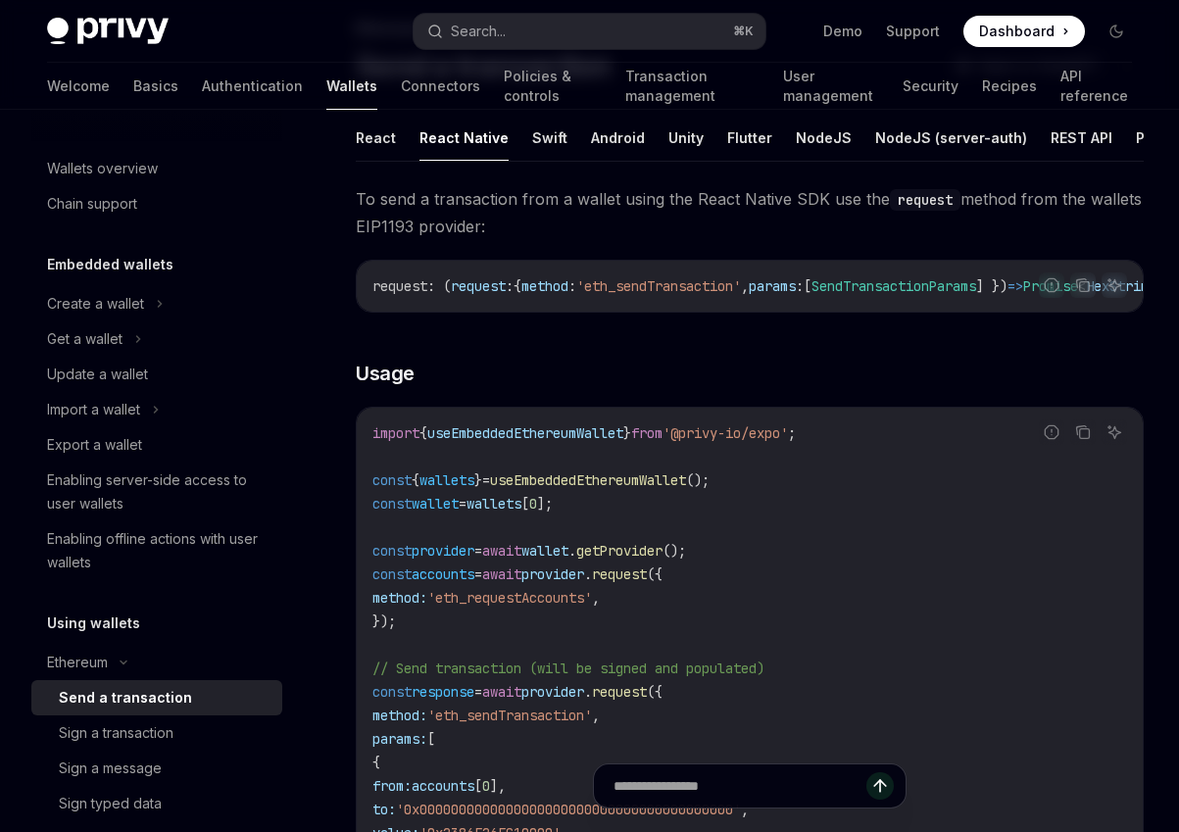
scroll to position [120, 0]
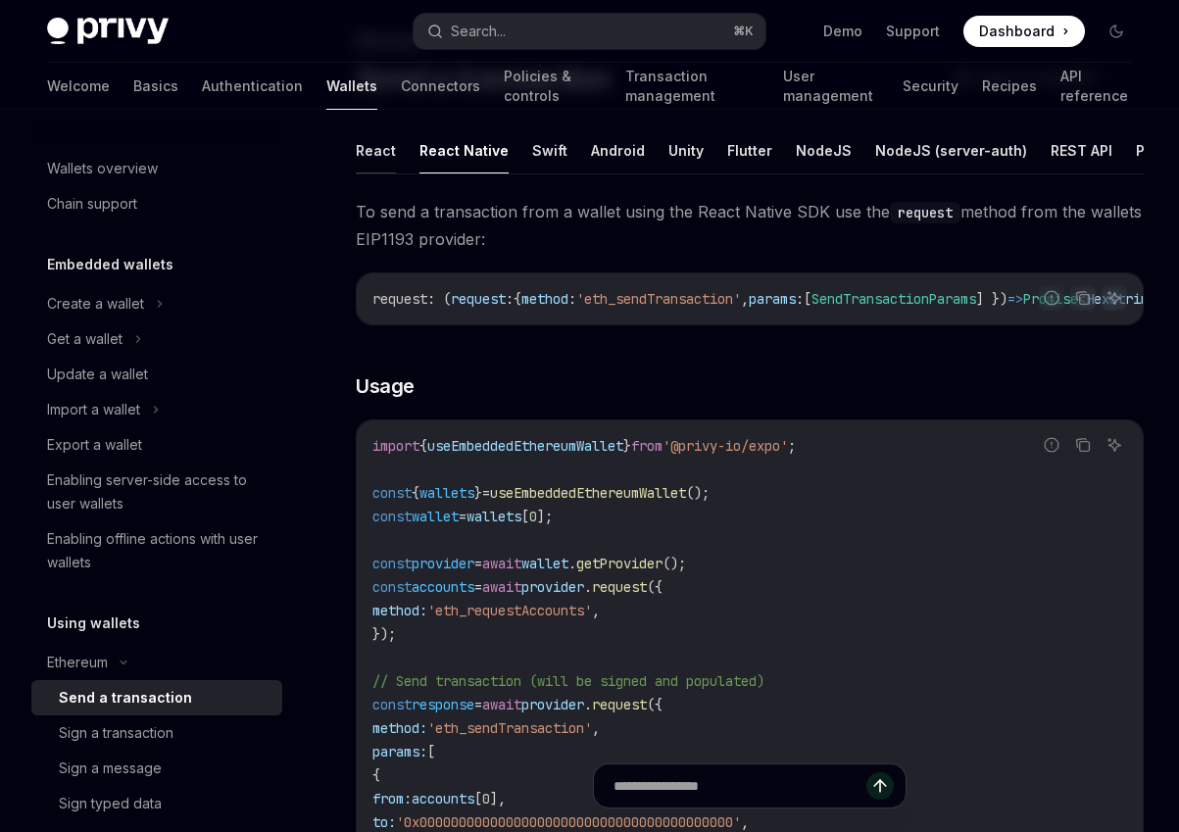
click at [388, 153] on button "React" at bounding box center [376, 150] width 40 height 46
type textarea "*"
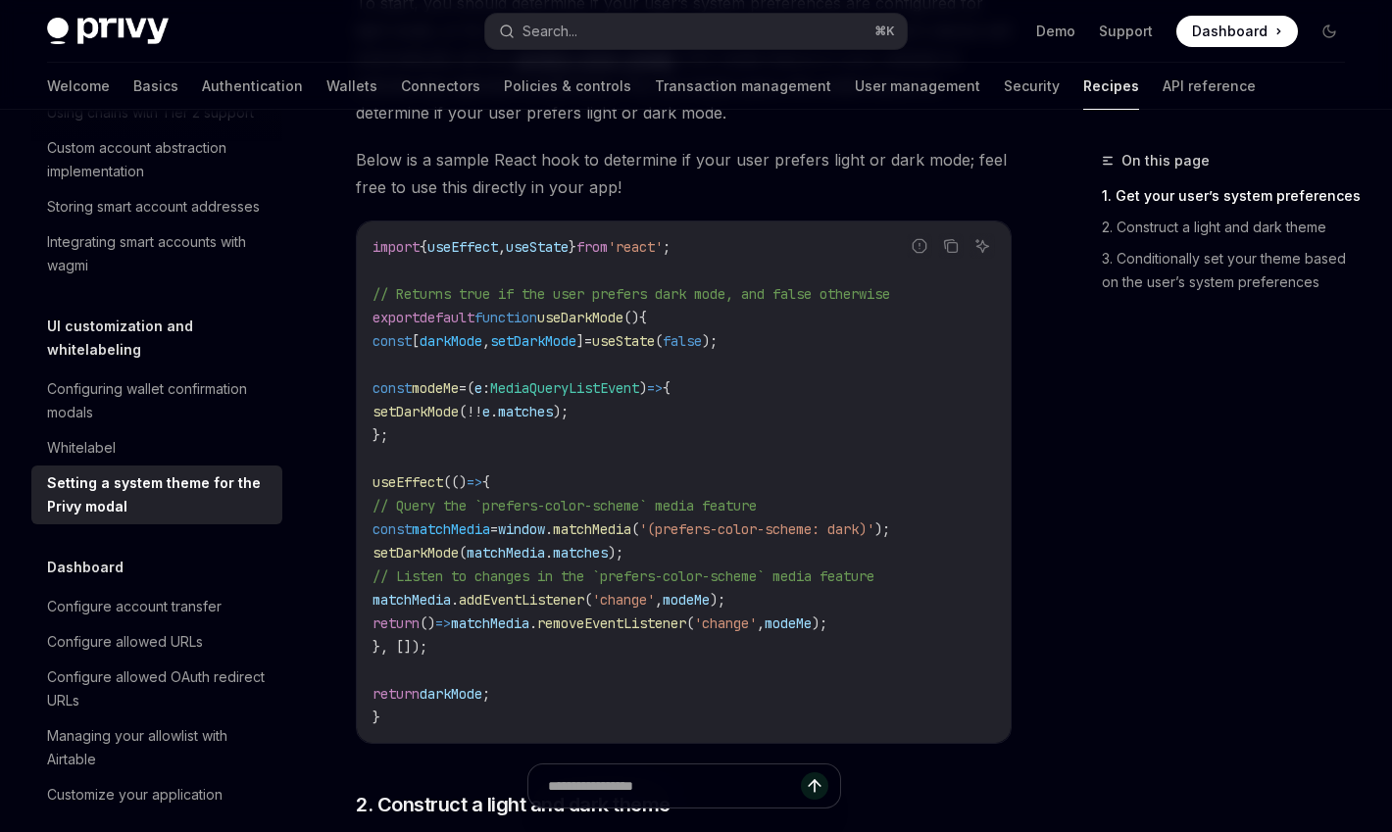
scroll to position [463, 0]
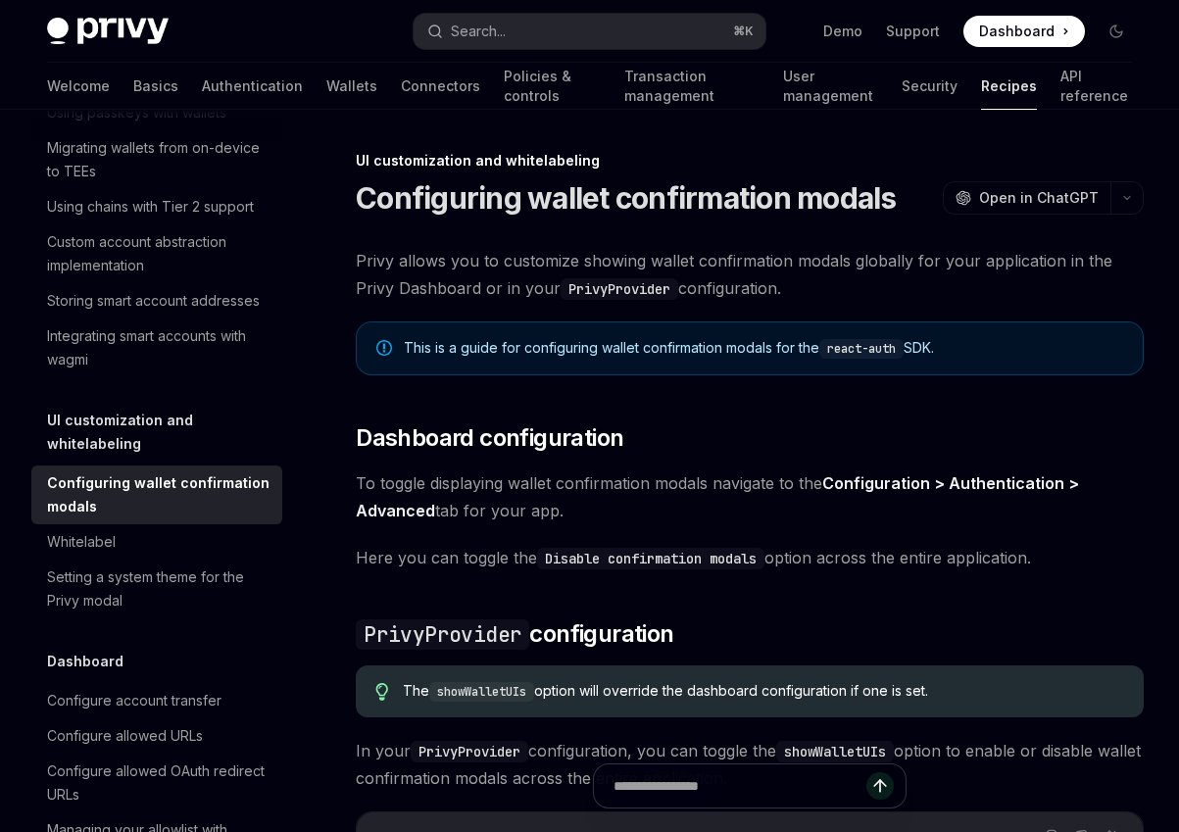
click at [1007, 482] on link "Configuration > Authentication > Advanced" at bounding box center [717, 497] width 723 height 48
